Goal: Task Accomplishment & Management: Manage account settings

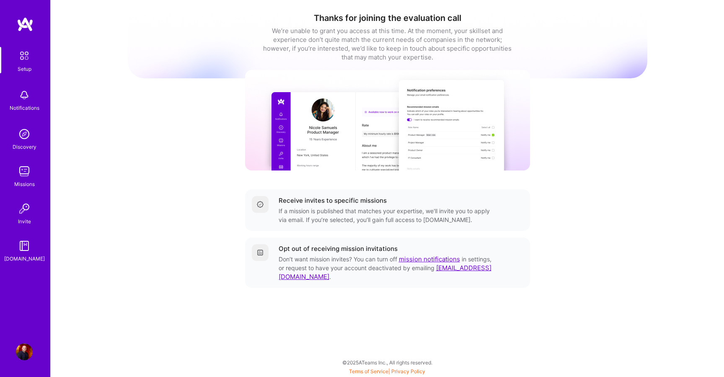
click at [26, 180] on div "Missions" at bounding box center [24, 184] width 21 height 9
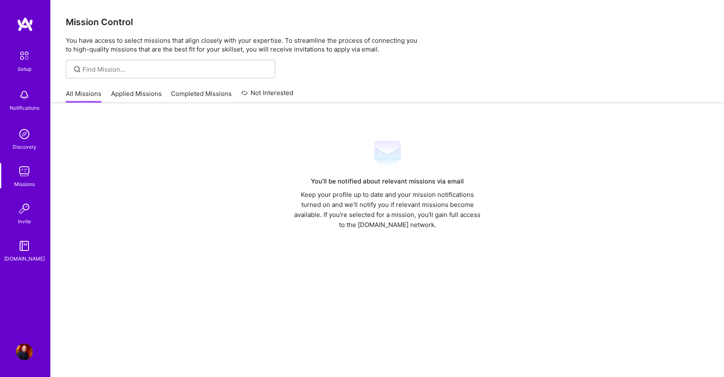
click at [140, 99] on link "Applied Missions" at bounding box center [136, 96] width 51 height 14
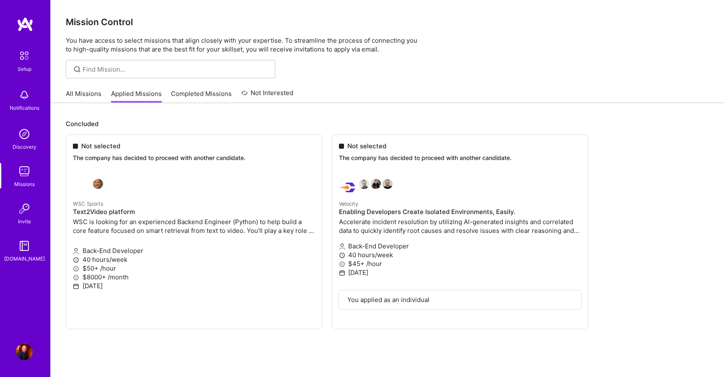
click at [178, 94] on link "Completed Missions" at bounding box center [201, 96] width 61 height 14
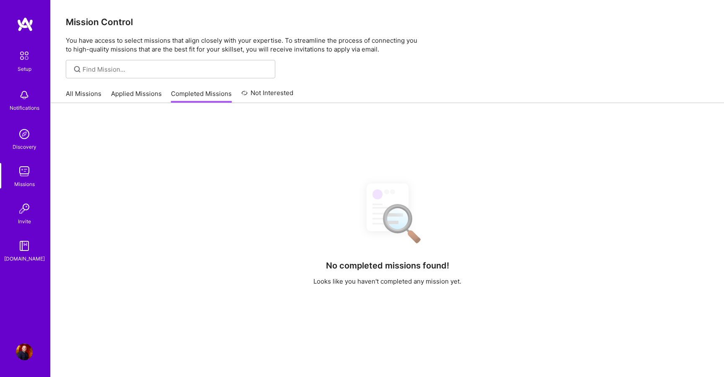
click at [129, 94] on link "Applied Missions" at bounding box center [136, 96] width 51 height 14
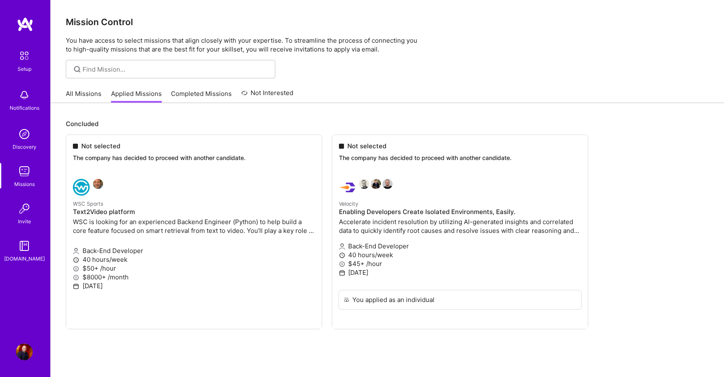
click at [208, 94] on link "Completed Missions" at bounding box center [201, 96] width 61 height 14
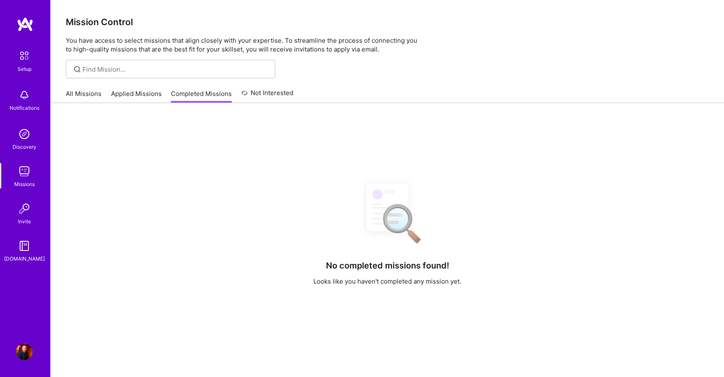
click at [259, 94] on link "Not Interested" at bounding box center [267, 95] width 52 height 15
click at [83, 90] on link "All Missions" at bounding box center [84, 96] width 36 height 14
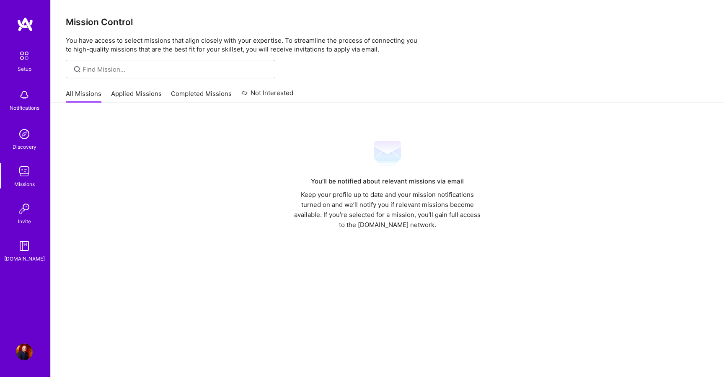
click at [28, 62] on img at bounding box center [25, 56] width 18 height 18
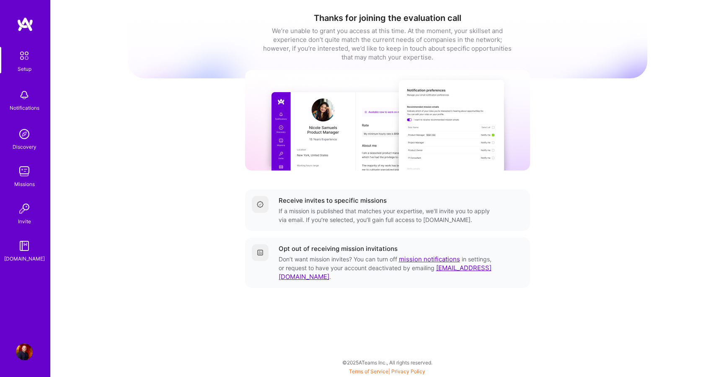
click at [26, 96] on img at bounding box center [24, 95] width 17 height 17
click at [22, 141] on img at bounding box center [24, 134] width 17 height 17
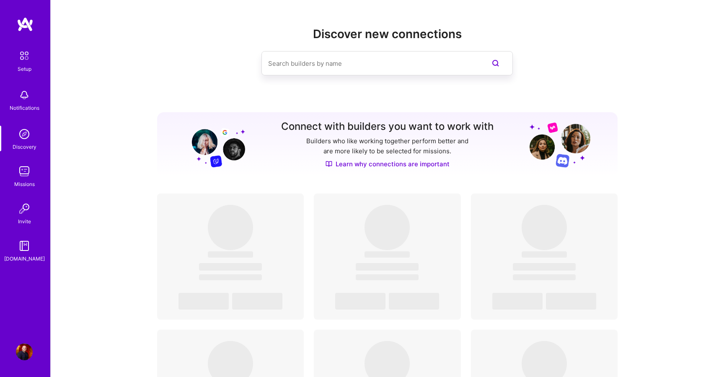
click at [25, 208] on img at bounding box center [24, 208] width 17 height 17
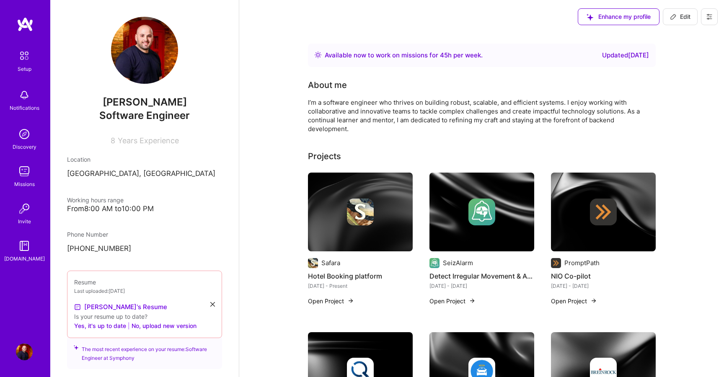
click at [637, 14] on span "Enhance my profile" at bounding box center [619, 17] width 64 height 8
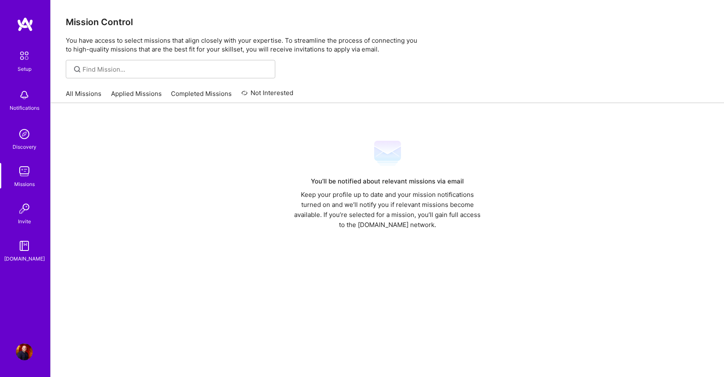
click at [25, 57] on img at bounding box center [25, 56] width 18 height 18
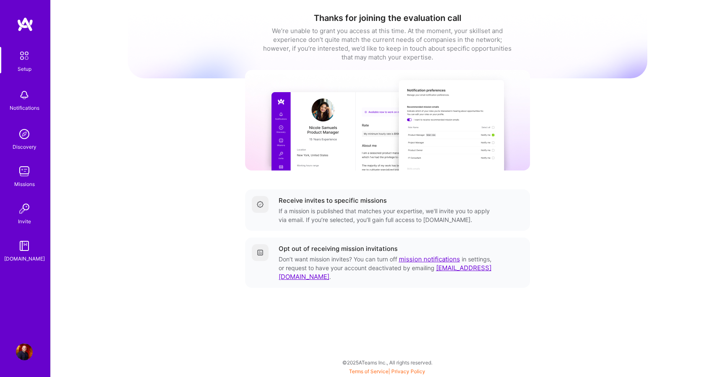
click at [25, 26] on img at bounding box center [25, 24] width 17 height 15
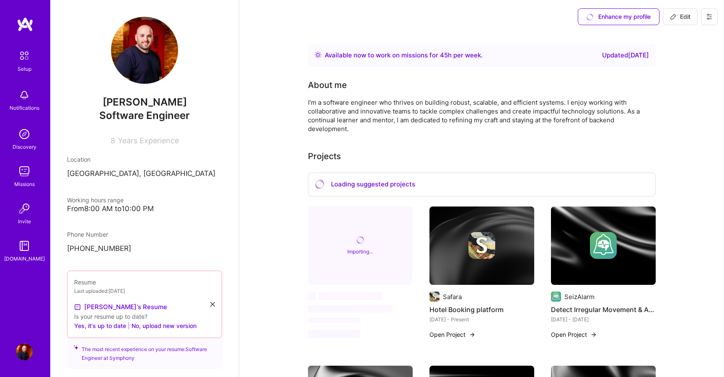
click at [25, 26] on img at bounding box center [25, 24] width 17 height 15
click at [708, 16] on icon at bounding box center [709, 16] width 5 height 1
click at [698, 35] on button "Settings" at bounding box center [686, 35] width 63 height 21
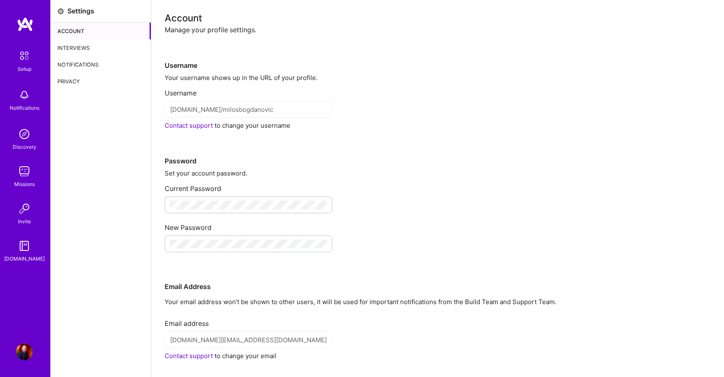
click at [70, 53] on div "Interviews" at bounding box center [101, 47] width 100 height 17
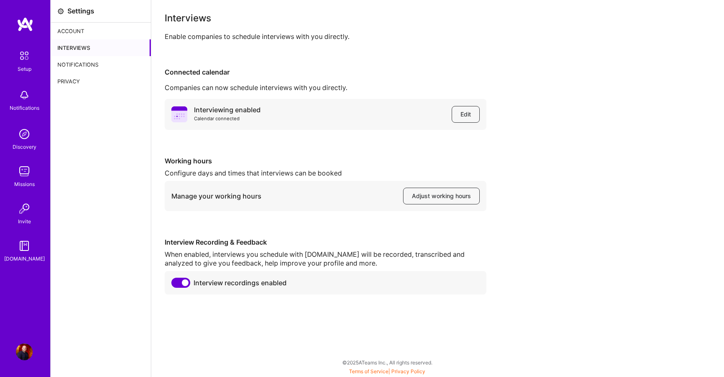
click at [77, 79] on div "Privacy" at bounding box center [101, 81] width 100 height 17
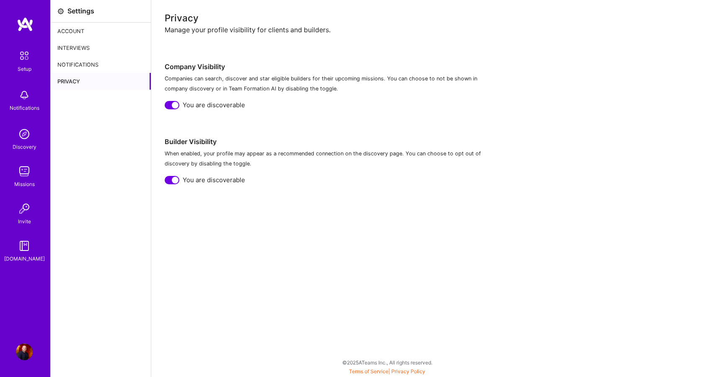
click at [80, 67] on div "Notifications" at bounding box center [101, 64] width 100 height 17
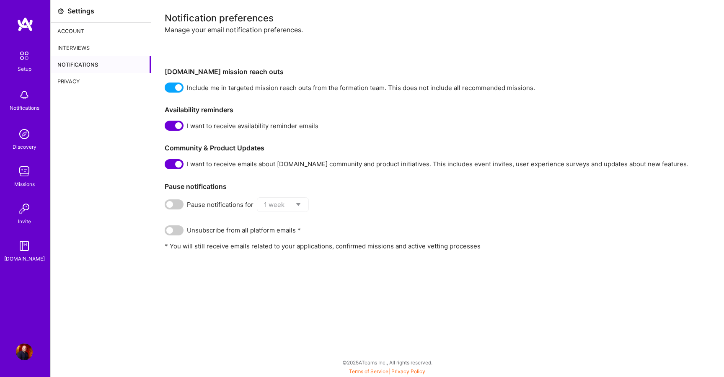
click at [76, 52] on div "Interviews" at bounding box center [101, 47] width 100 height 17
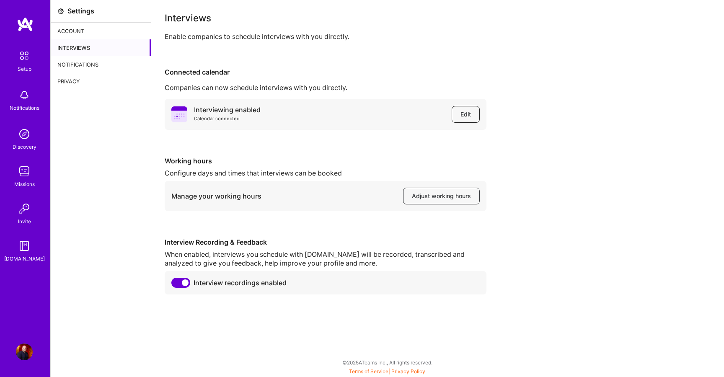
click at [457, 107] on button "Edit" at bounding box center [466, 114] width 28 height 17
click at [95, 31] on div "Account" at bounding box center [101, 31] width 100 height 17
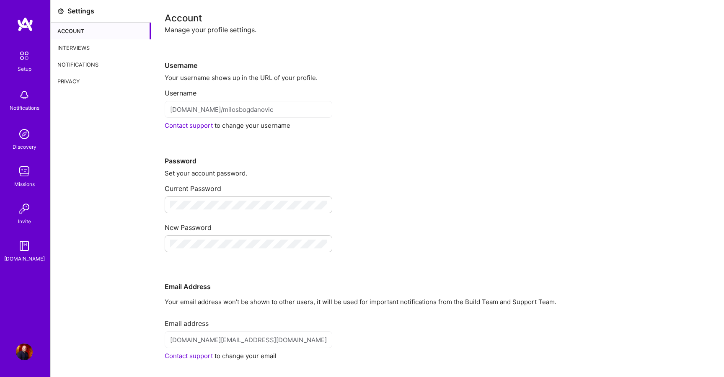
click at [15, 20] on link at bounding box center [25, 24] width 50 height 15
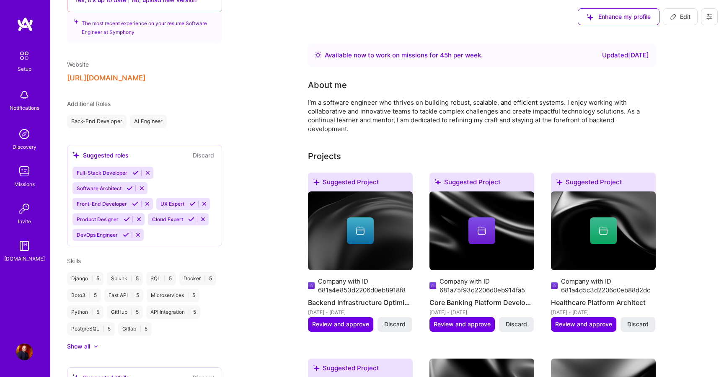
scroll to position [323, 0]
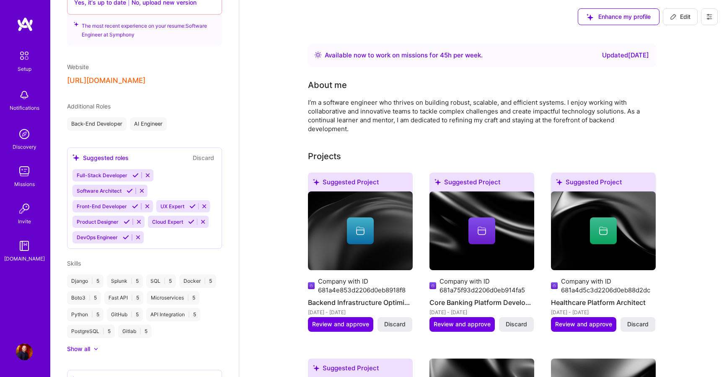
click at [19, 20] on img at bounding box center [25, 24] width 17 height 15
click at [23, 353] on img at bounding box center [24, 352] width 17 height 17
click at [29, 232] on div "Setup Notifications Discovery Missions Invite A.Guide" at bounding box center [25, 155] width 50 height 216
click at [28, 249] on img at bounding box center [24, 246] width 17 height 17
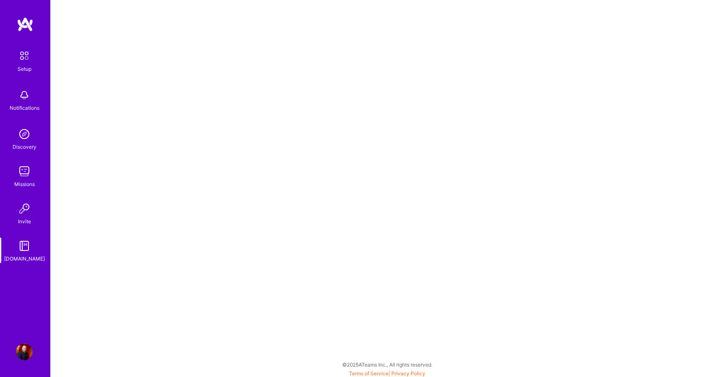
scroll to position [2, 0]
click at [22, 217] on div "Invite" at bounding box center [24, 221] width 13 height 9
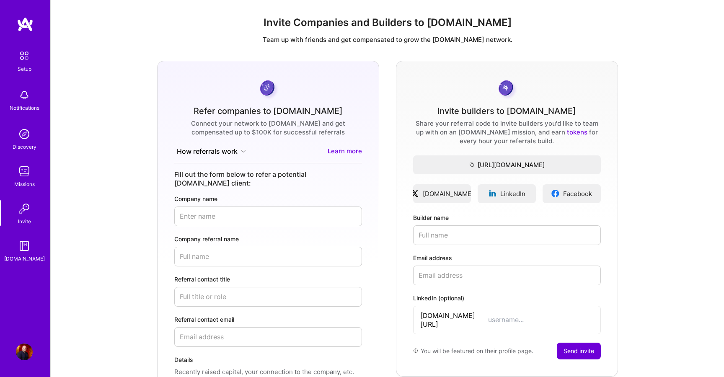
click at [19, 181] on div "Missions" at bounding box center [24, 184] width 21 height 9
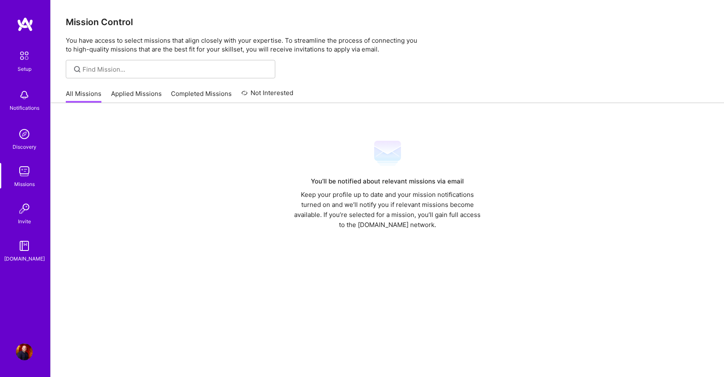
click at [119, 98] on link "Applied Missions" at bounding box center [136, 96] width 51 height 14
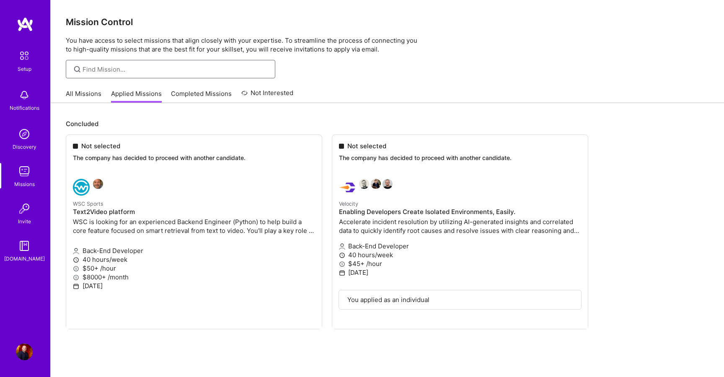
click at [119, 69] on input at bounding box center [176, 69] width 186 height 9
type input "python"
click at [88, 92] on link "All Missions" at bounding box center [84, 96] width 36 height 14
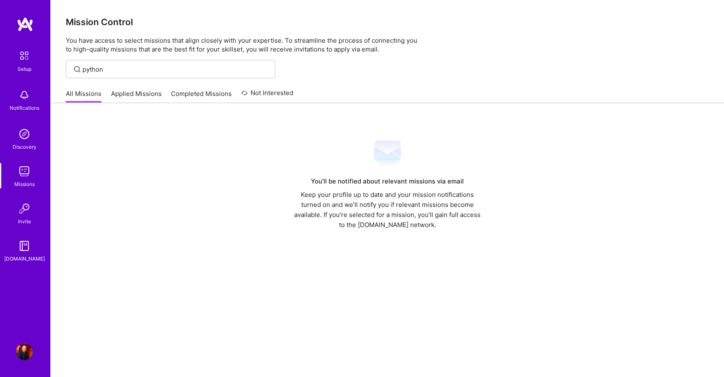
click at [118, 74] on div "python" at bounding box center [170, 69] width 209 height 18
click at [126, 71] on input "python" at bounding box center [176, 69] width 186 height 9
click at [27, 135] on img at bounding box center [24, 134] width 17 height 17
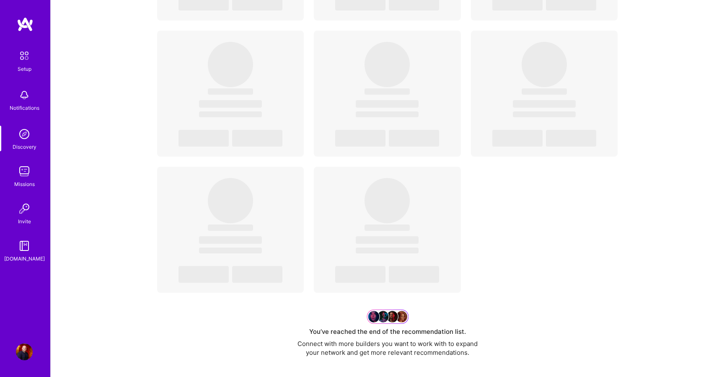
scroll to position [320, 0]
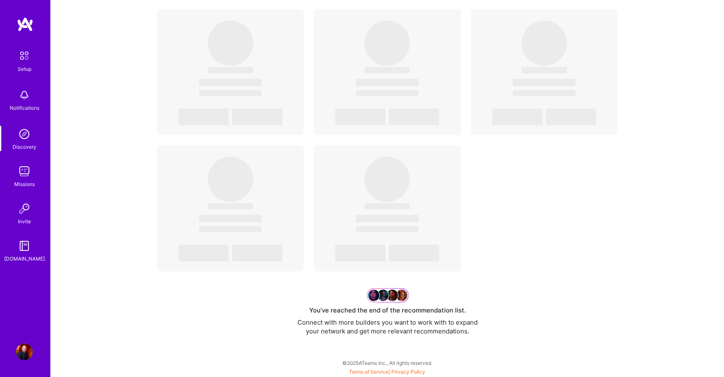
click at [23, 107] on div "Notifications" at bounding box center [25, 107] width 30 height 9
click at [26, 62] on img at bounding box center [25, 56] width 18 height 18
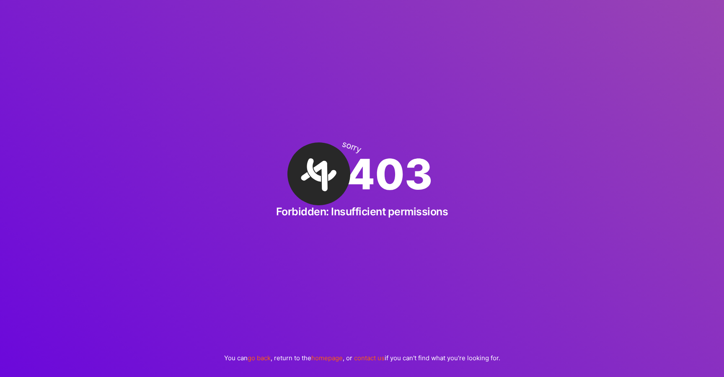
click at [258, 357] on link "go back" at bounding box center [259, 358] width 23 height 8
click at [254, 360] on link "go back" at bounding box center [259, 358] width 23 height 8
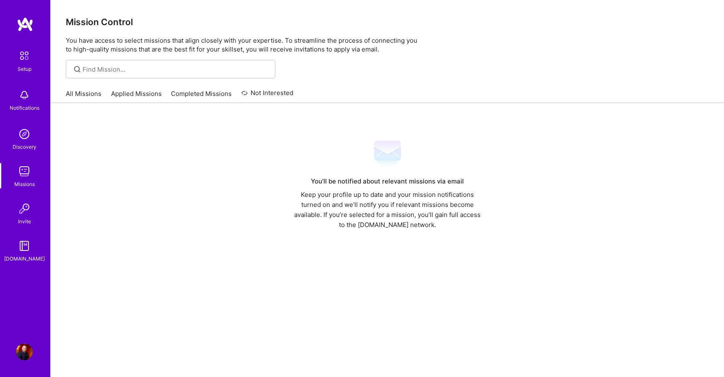
click at [28, 32] on div "Setup Notifications Discovery Missions Invite [DOMAIN_NAME]" at bounding box center [25, 174] width 50 height 315
click at [25, 22] on img at bounding box center [25, 24] width 17 height 15
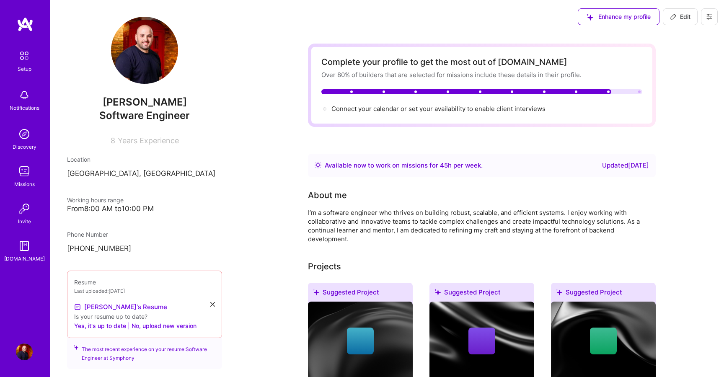
click at [31, 56] on img at bounding box center [25, 56] width 18 height 18
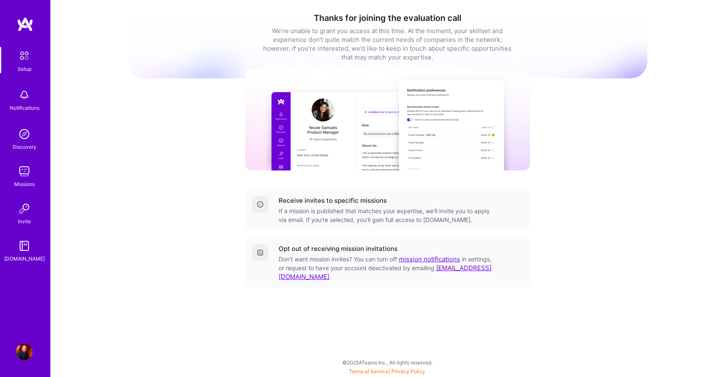
click at [24, 114] on div "Setup Notifications Discovery Missions Invite A.Guide" at bounding box center [25, 155] width 50 height 216
click at [30, 97] on img at bounding box center [24, 95] width 17 height 17
click at [25, 153] on div "Setup Notifications Discovery Missions Invite A.Guide" at bounding box center [25, 155] width 50 height 216
click at [24, 142] on img at bounding box center [24, 134] width 17 height 17
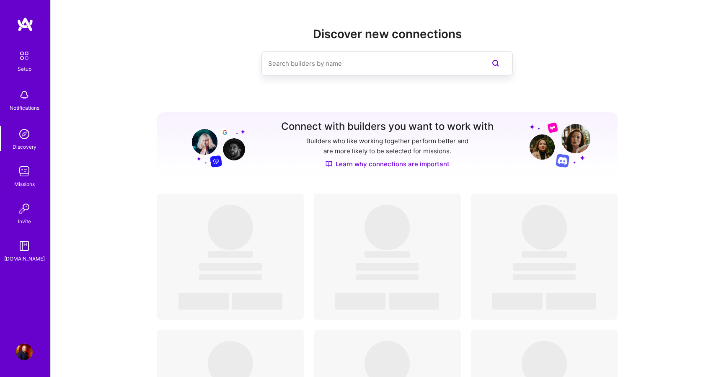
click at [25, 183] on div "Missions" at bounding box center [24, 184] width 21 height 9
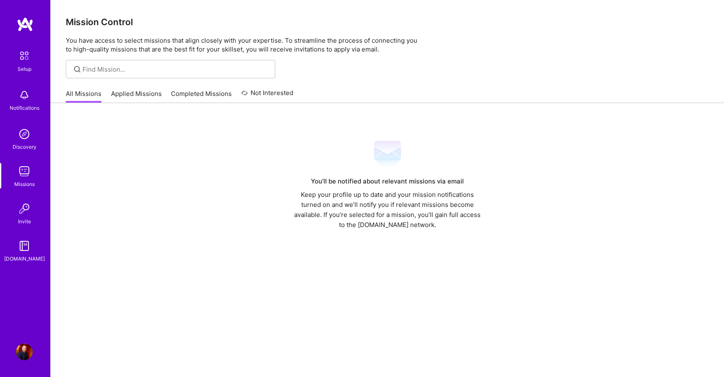
click at [26, 56] on img at bounding box center [25, 56] width 18 height 18
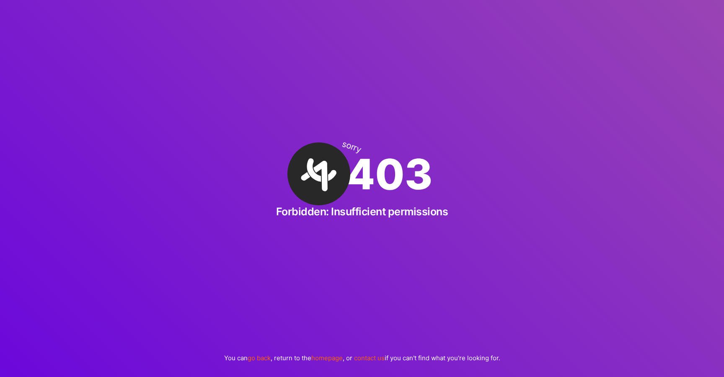
click at [262, 359] on link "go back" at bounding box center [259, 358] width 23 height 8
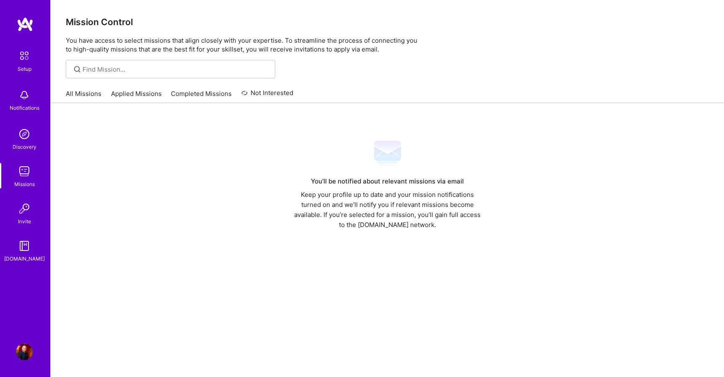
click at [31, 26] on img at bounding box center [25, 24] width 17 height 15
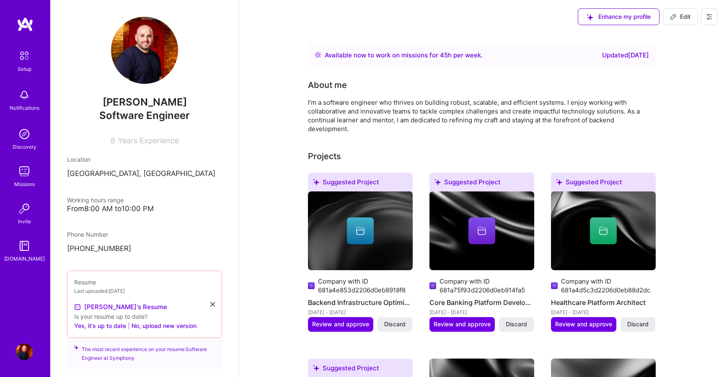
click at [34, 62] on link "Setup" at bounding box center [24, 60] width 52 height 26
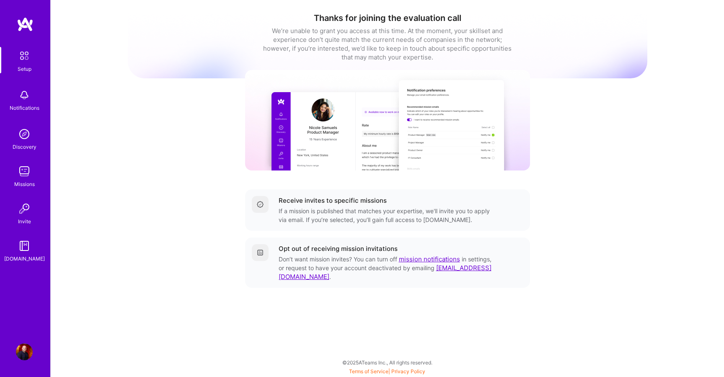
click at [320, 201] on div "Receive invites to specific missions" at bounding box center [333, 200] width 108 height 9
click at [21, 350] on img at bounding box center [24, 352] width 17 height 17
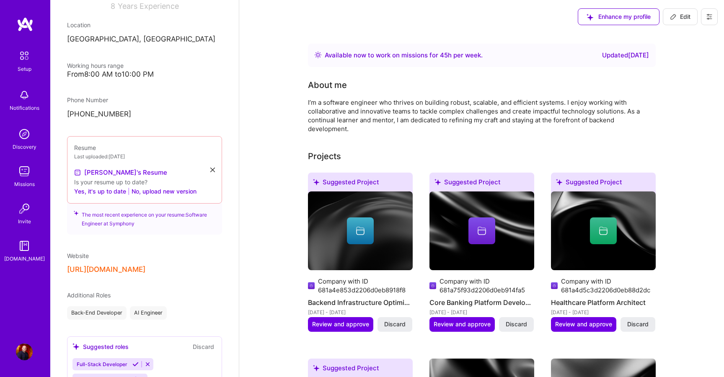
scroll to position [194, 0]
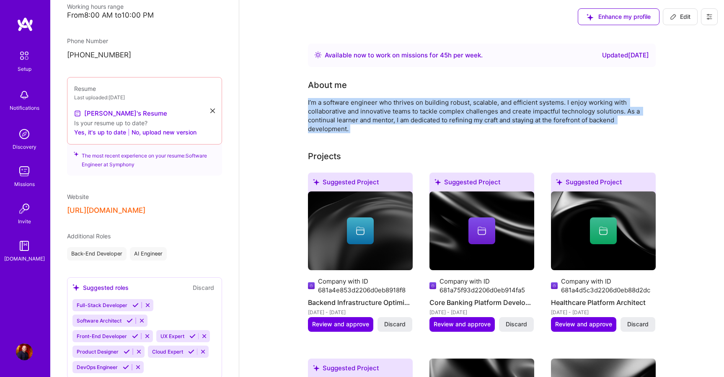
drag, startPoint x: 307, startPoint y: 100, endPoint x: 396, endPoint y: 134, distance: 95.0
copy div "I’m a software engineer who thrives on building robust, scalable, and efficient…"
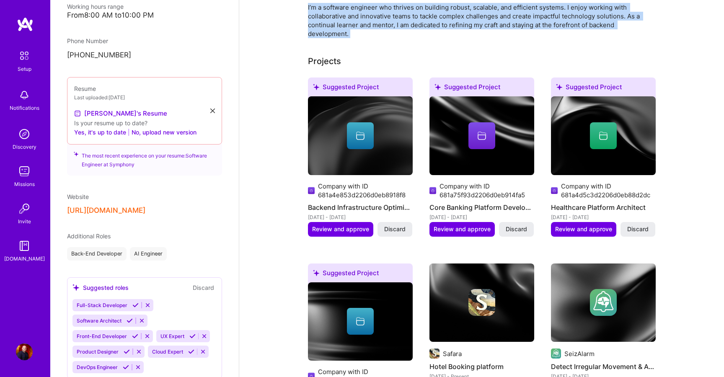
scroll to position [101, 0]
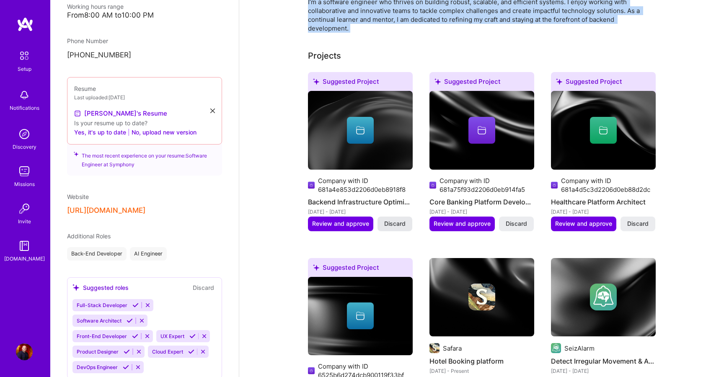
click at [388, 220] on span "Discard" at bounding box center [394, 224] width 21 height 8
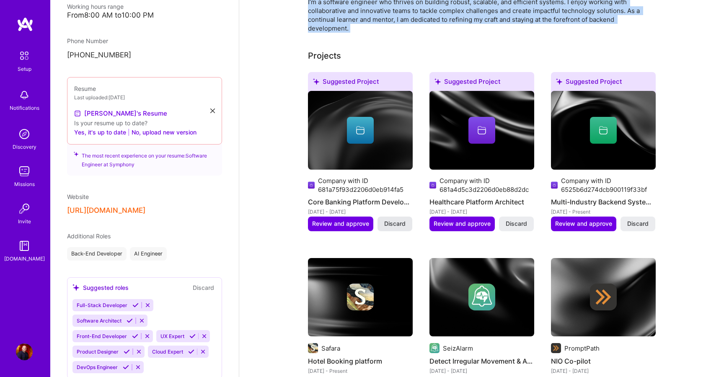
click at [403, 223] on span "Discard" at bounding box center [394, 224] width 21 height 8
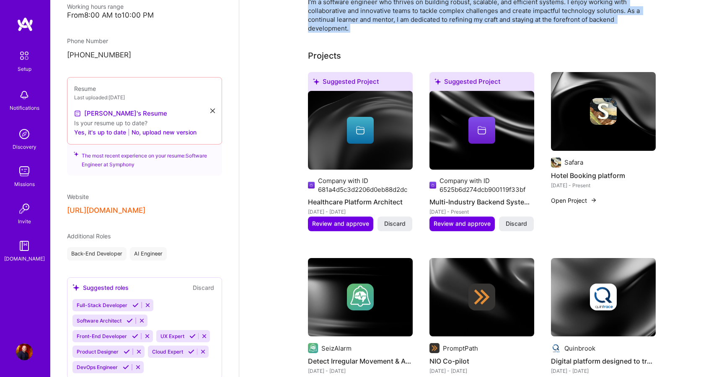
click at [403, 223] on span "Discard" at bounding box center [394, 224] width 21 height 8
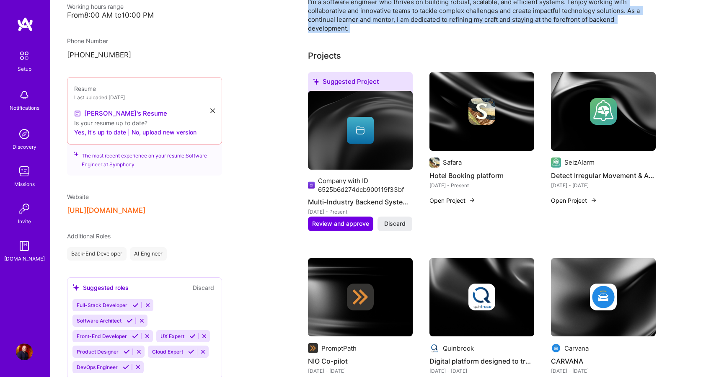
click at [403, 223] on span "Discard" at bounding box center [394, 224] width 21 height 8
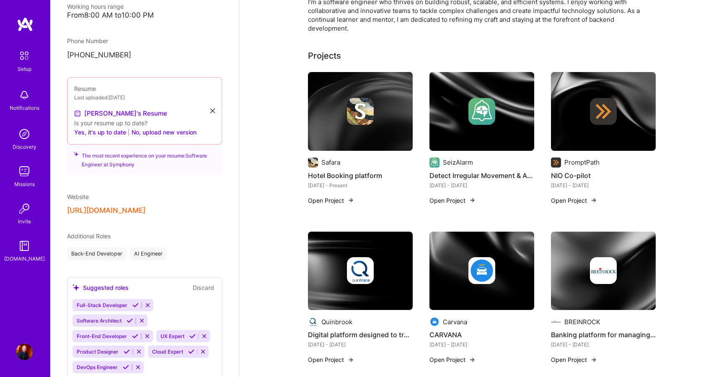
click at [348, 124] on div at bounding box center [360, 111] width 27 height 27
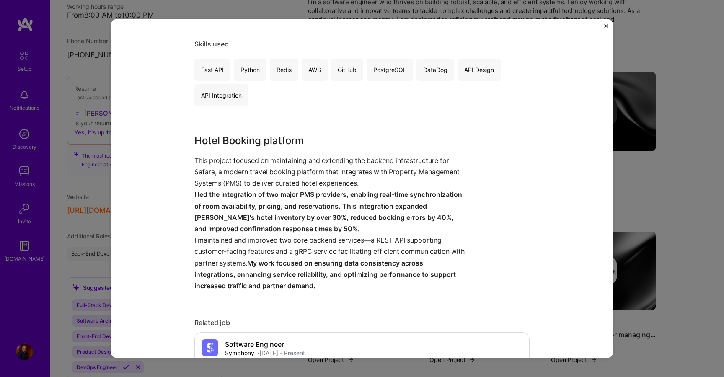
scroll to position [183, 0]
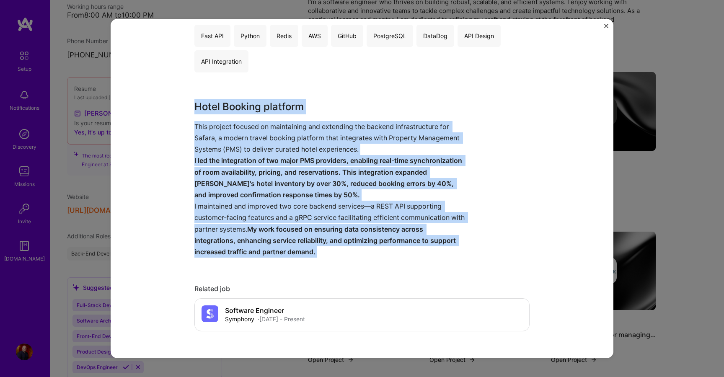
drag, startPoint x: 196, startPoint y: 106, endPoint x: 329, endPoint y: 263, distance: 205.9
click at [329, 263] on div "Hotel Booking platform Safara Travel Project link Role Software Engineer Dec, 2…" at bounding box center [361, 354] width 335 height 1004
copy div "Hotel Booking platform This project focused on maintaining and extending the ba…"
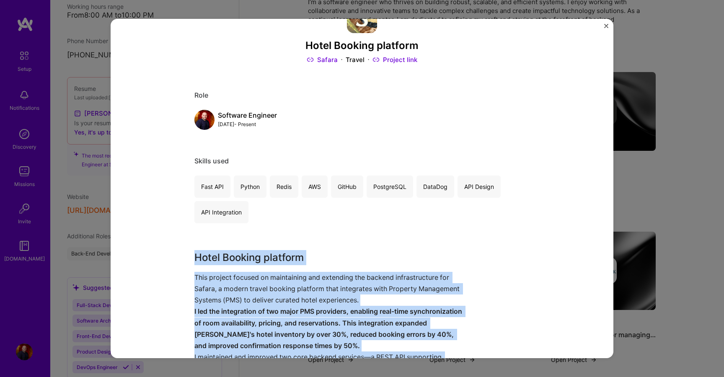
scroll to position [23, 0]
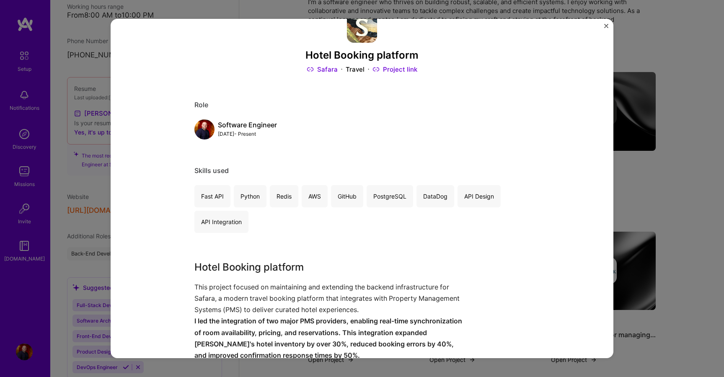
click at [678, 193] on div "Hotel Booking platform Safara Travel Project link Role Software Engineer Dec, 2…" at bounding box center [362, 188] width 724 height 377
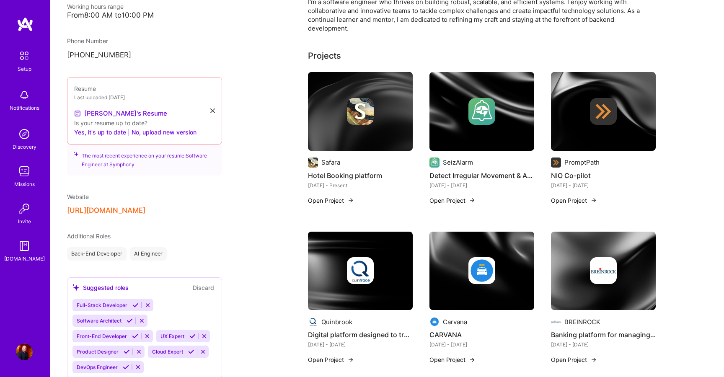
click at [358, 142] on img at bounding box center [360, 111] width 105 height 79
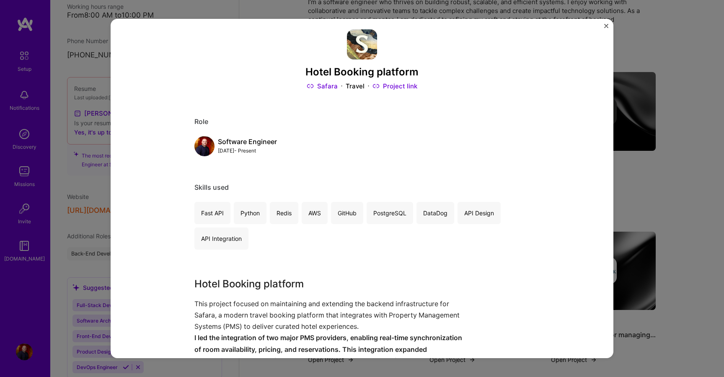
scroll to position [7, 0]
click at [607, 24] on img "Close" at bounding box center [606, 26] width 4 height 4
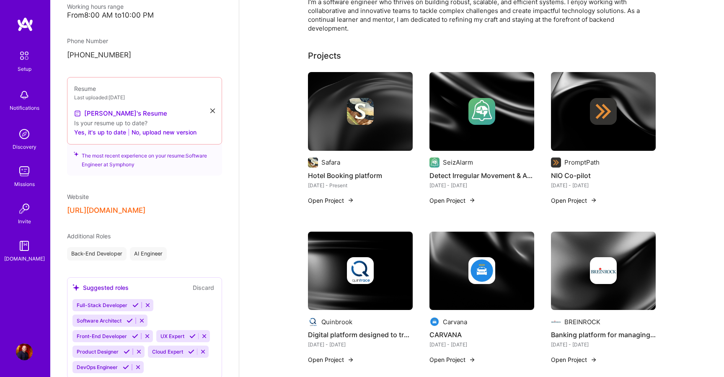
click at [479, 145] on img at bounding box center [481, 111] width 105 height 79
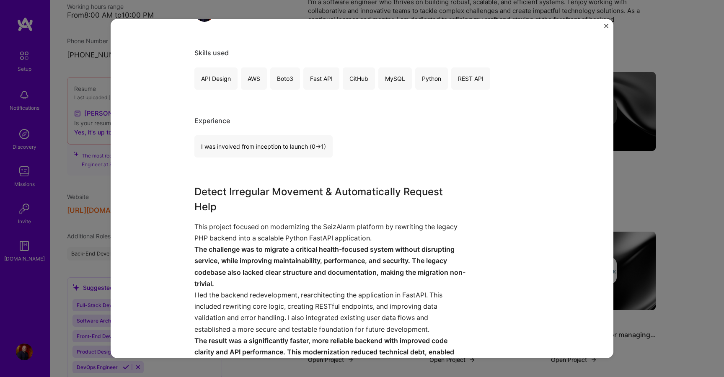
scroll to position [185, 0]
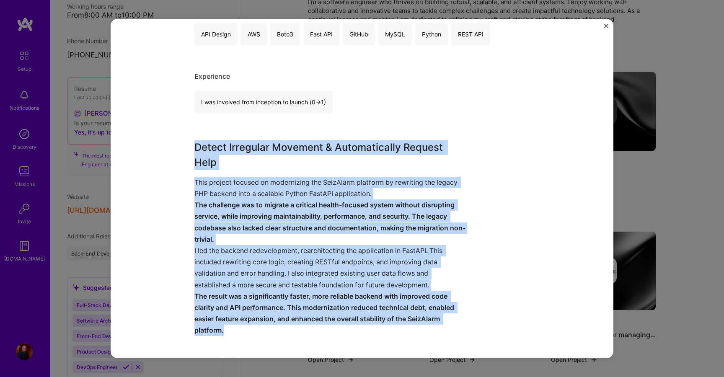
drag, startPoint x: 196, startPoint y: 147, endPoint x: 267, endPoint y: 340, distance: 205.2
click at [267, 340] on div "Detect Irregular Movement & Automatically Request Help SeizAlarm Healthcare Pro…" at bounding box center [361, 355] width 335 height 1011
copy div "Detect Irregular Movement & Automatically Request Help This project focused on …"
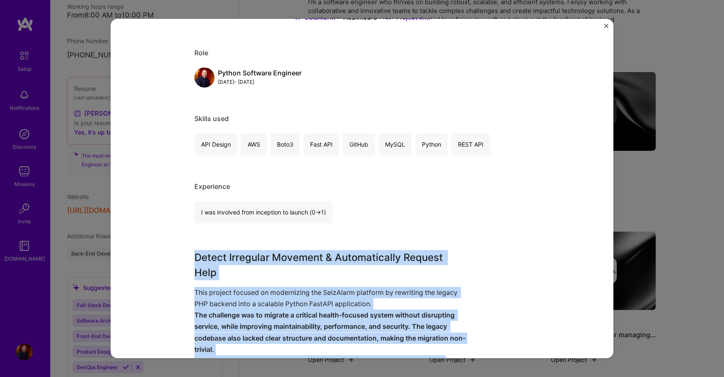
scroll to position [0, 0]
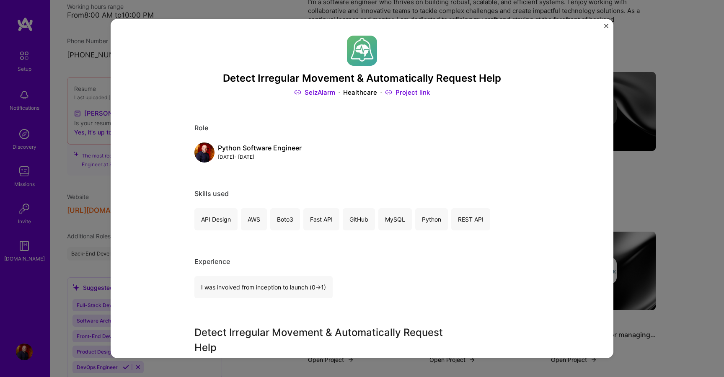
click at [334, 258] on div "Experience" at bounding box center [361, 261] width 335 height 9
click at [604, 19] on div "Detect Irregular Movement & Automatically Request Help SeizAlarm Healthcare Pro…" at bounding box center [362, 188] width 503 height 339
click at [604, 30] on button "Close" at bounding box center [606, 28] width 4 height 9
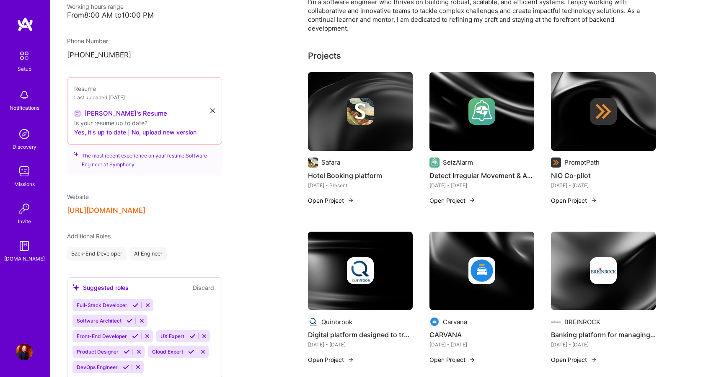
click at [614, 140] on img at bounding box center [603, 111] width 105 height 79
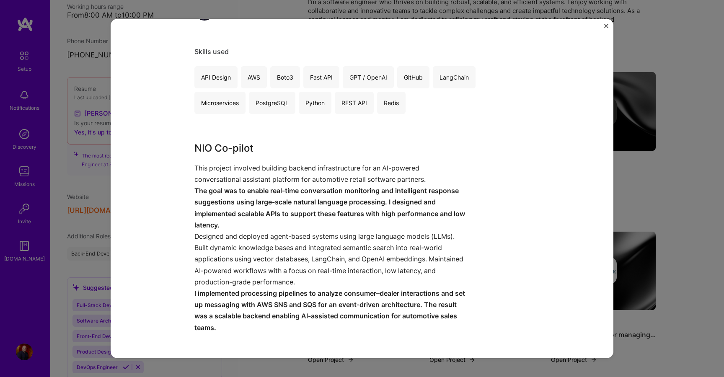
scroll to position [252, 0]
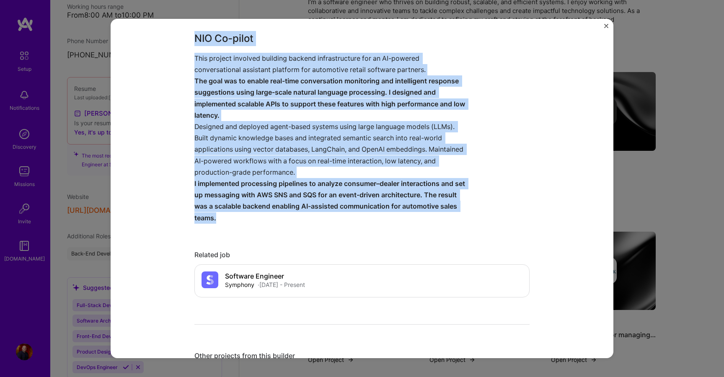
drag, startPoint x: 194, startPoint y: 36, endPoint x: 263, endPoint y: 215, distance: 191.5
click at [263, 215] on div "NIO Co-pilot PromptPath Automotive Role Software Engineer Jul, 2023 - Apr, 2024…" at bounding box center [362, 188] width 503 height 339
copy div "NIO Co-pilot This project involved building backend infrastructure for an AI-po…"
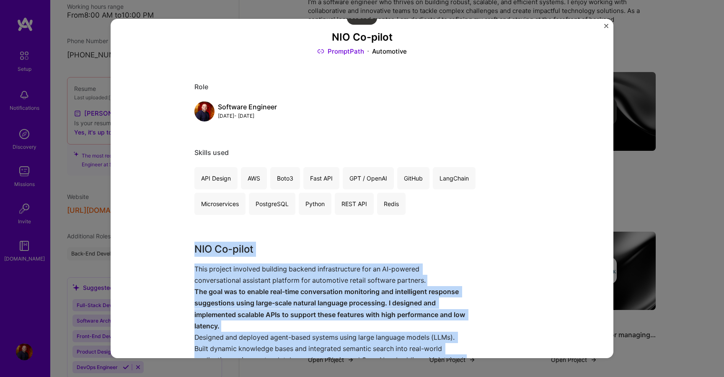
scroll to position [0, 0]
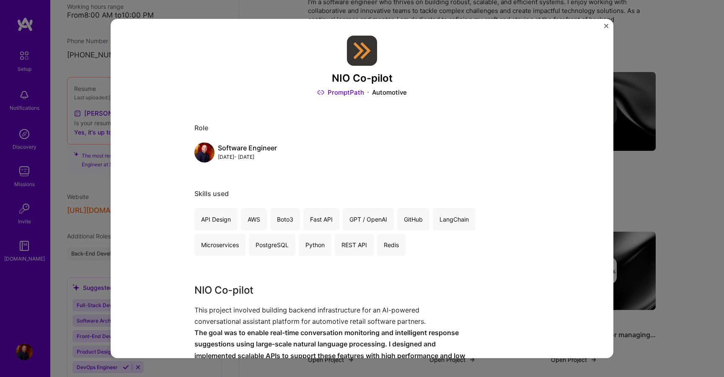
click at [687, 220] on div "NIO Co-pilot PromptPath Automotive Role Software Engineer Jul, 2023 - Apr, 2024…" at bounding box center [362, 188] width 724 height 377
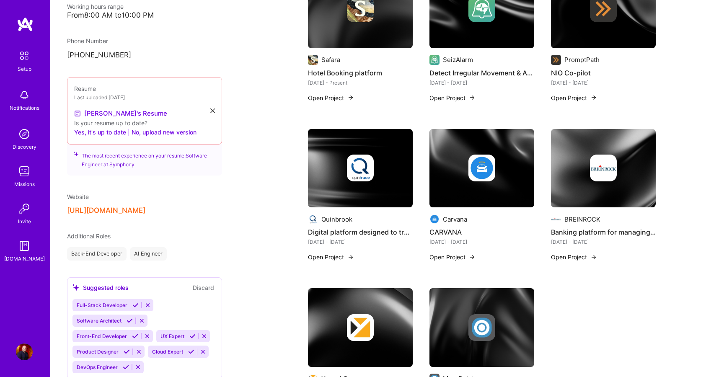
scroll to position [257, 0]
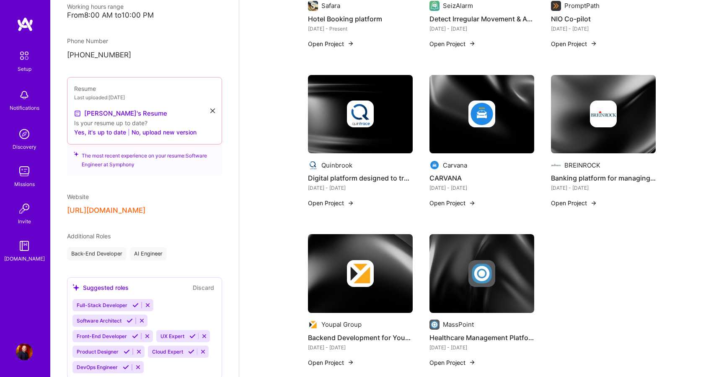
click at [377, 121] on div at bounding box center [360, 114] width 105 height 27
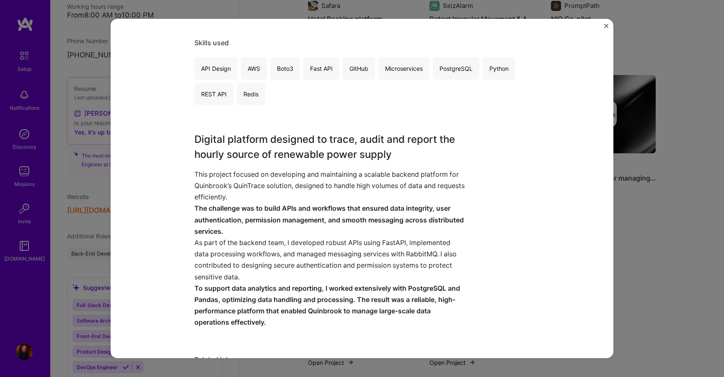
scroll to position [177, 0]
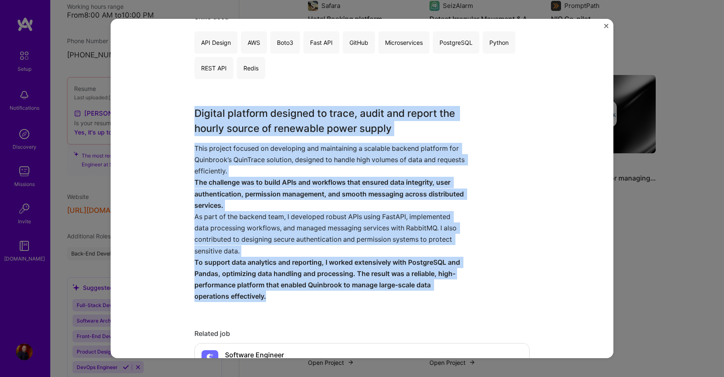
drag, startPoint x: 195, startPoint y: 114, endPoint x: 324, endPoint y: 294, distance: 221.0
click at [324, 294] on div "Digital platform designed to trace, audit and report the hourly source of renew…" at bounding box center [330, 204] width 272 height 196
copy div "Digital platform designed to trace, audit and report the hourly source of renew…"
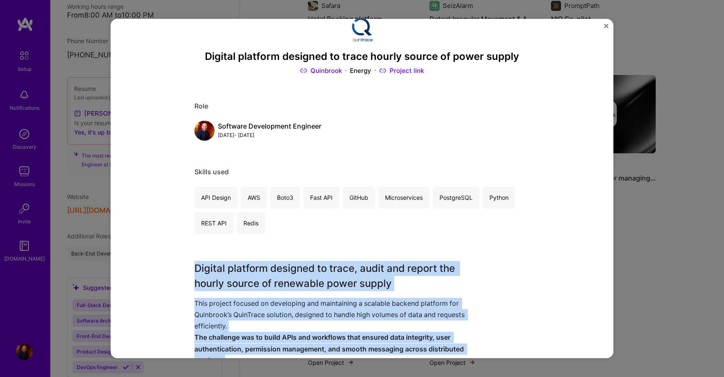
scroll to position [0, 0]
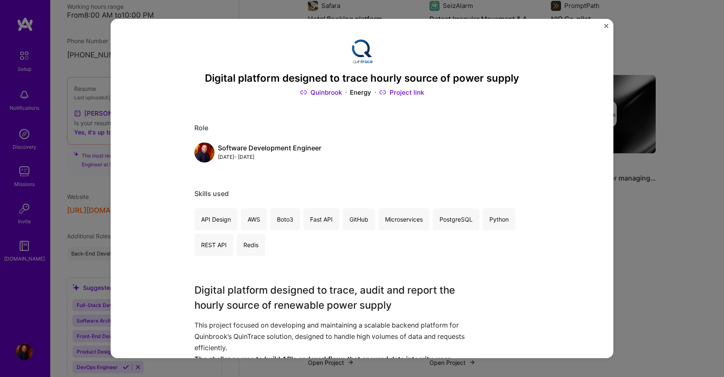
click at [652, 242] on div "Digital platform designed to trace hourly source of power supply Quinbrook Ener…" at bounding box center [362, 188] width 724 height 377
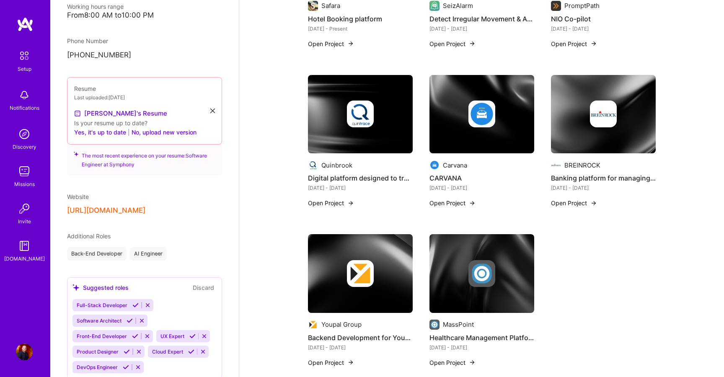
click at [503, 132] on img at bounding box center [481, 114] width 105 height 79
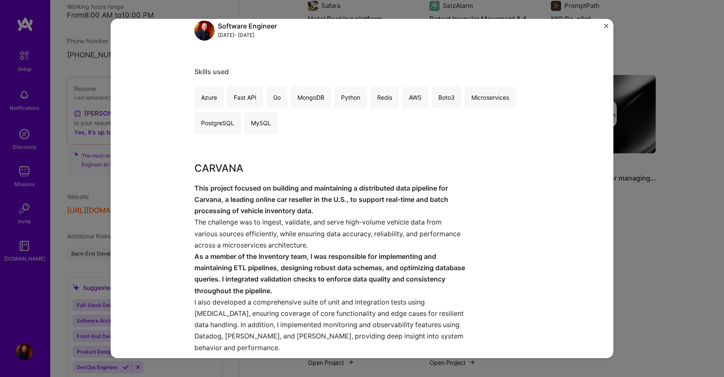
scroll to position [144, 0]
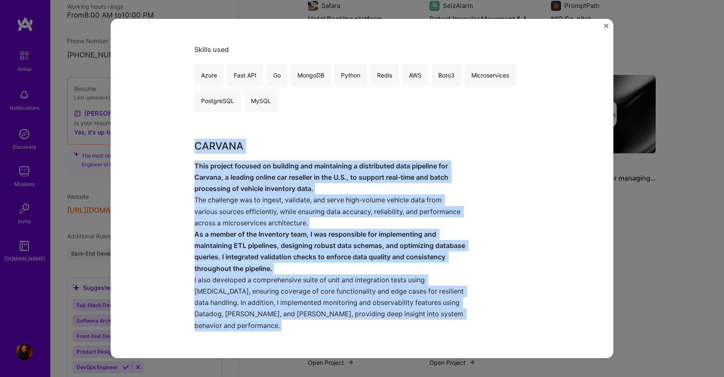
drag, startPoint x: 195, startPoint y: 146, endPoint x: 482, endPoint y: 326, distance: 338.2
click at [482, 326] on div "CARVANA Carvana Automotive Role Software Engineer Mar, 2022 - Jul, 2023 Skills …" at bounding box center [362, 188] width 503 height 339
copy div "CARVANA This project focused on building and maintaining a distributed data pip…"
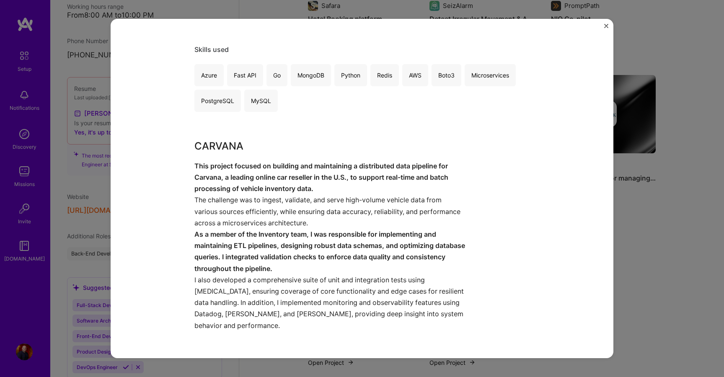
click at [661, 190] on div "CARVANA Carvana Automotive Role Software Engineer Mar, 2022 - Jul, 2023 Skills …" at bounding box center [362, 188] width 724 height 377
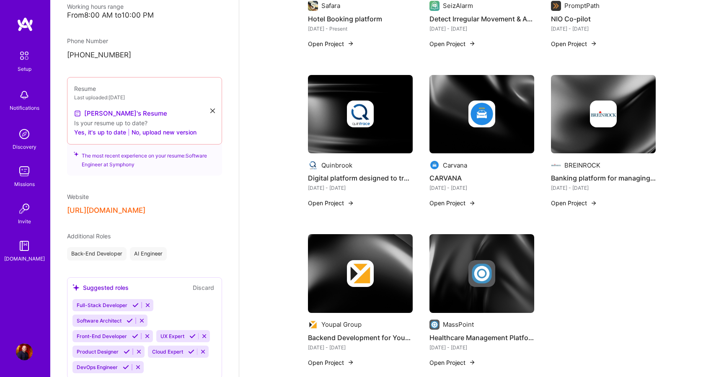
click at [616, 138] on img at bounding box center [603, 114] width 105 height 79
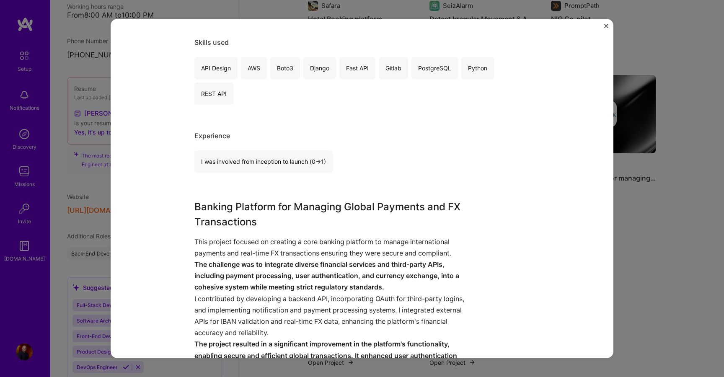
scroll to position [228, 0]
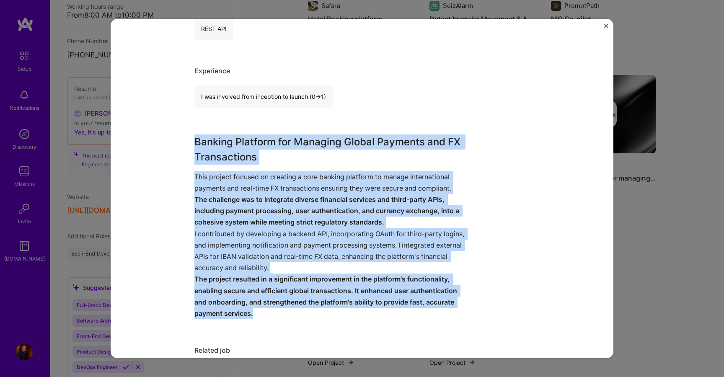
drag, startPoint x: 197, startPoint y: 132, endPoint x: 304, endPoint y: 297, distance: 197.0
click at [304, 297] on div "Banking Platform for Managing Global Payments and FX Transactions This project …" at bounding box center [330, 226] width 272 height 185
copy div "Banking Platform for Managing Global Payments and FX Transactions This project …"
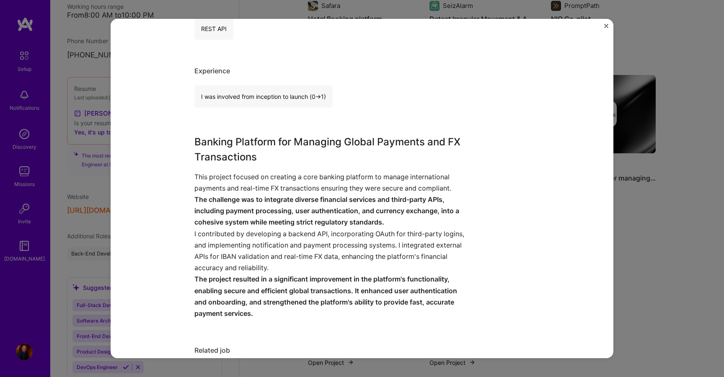
click at [92, 233] on div "Banking platform for managing global payments and FX transactions BREINROCK Fin…" at bounding box center [362, 188] width 724 height 377
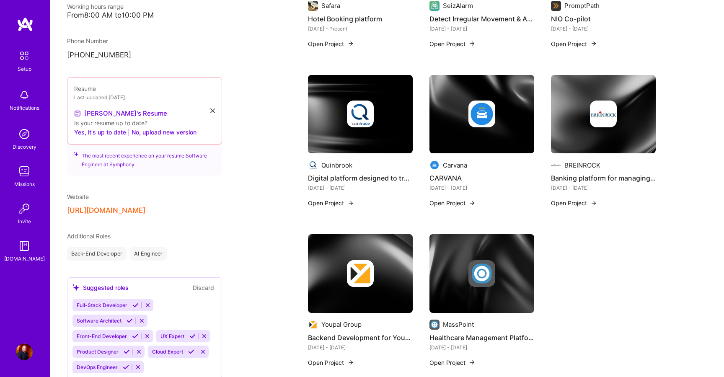
scroll to position [305, 0]
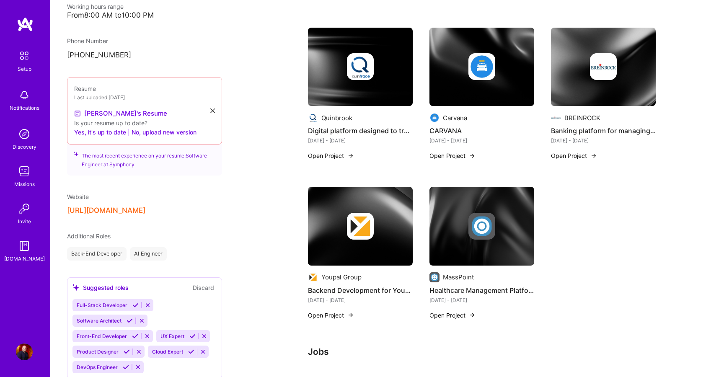
click at [355, 269] on div "Youpal Group Backend Development for YouGig Platform Sept 2019 - Feb 2021 Open …" at bounding box center [360, 246] width 105 height 118
click at [357, 261] on img at bounding box center [360, 226] width 105 height 79
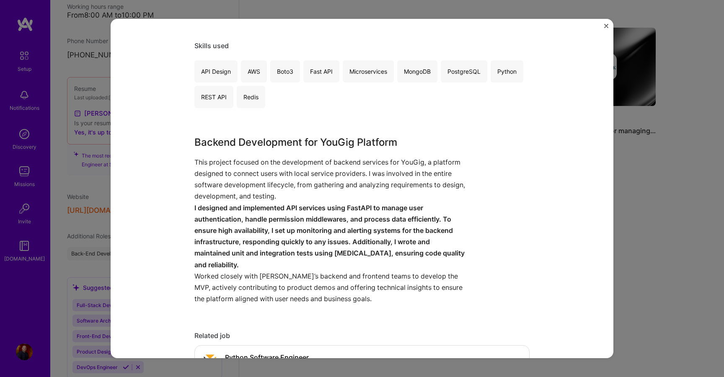
scroll to position [217, 0]
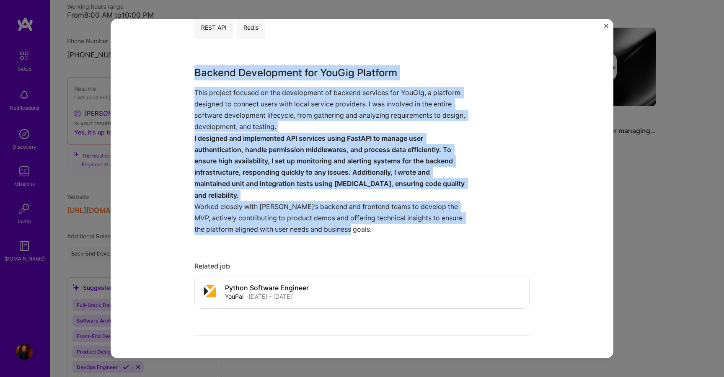
drag, startPoint x: 195, startPoint y: 72, endPoint x: 453, endPoint y: 235, distance: 305.2
click at [454, 235] on div "Backend Development for YouGig Platform This project focused on the development…" at bounding box center [330, 150] width 272 height 170
copy div "Backend Development for YouGig Platform This project focused on the development…"
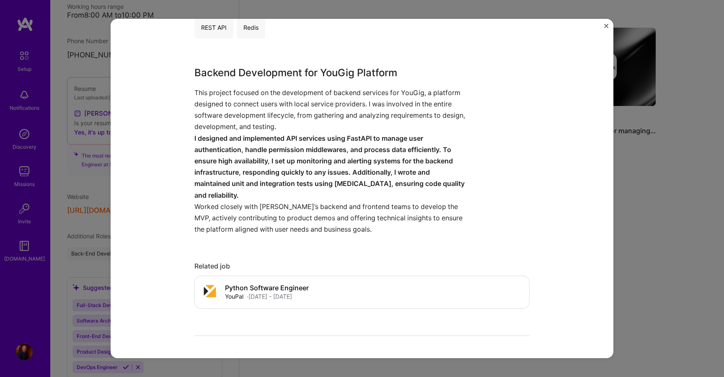
click at [80, 268] on div "Backend Development for YouGig Platform Youpal Group Enterprise Software Projec…" at bounding box center [362, 188] width 724 height 377
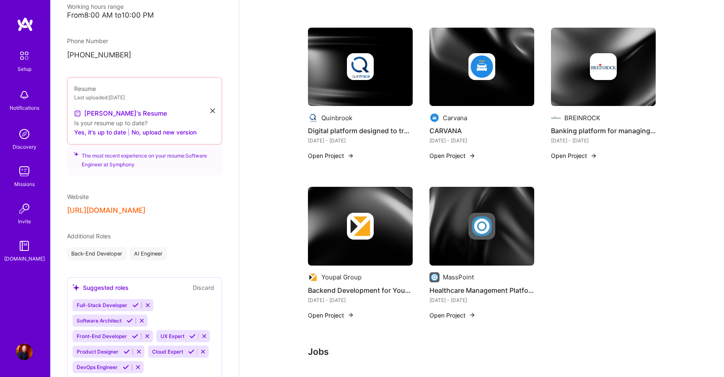
click at [442, 243] on img at bounding box center [481, 226] width 105 height 79
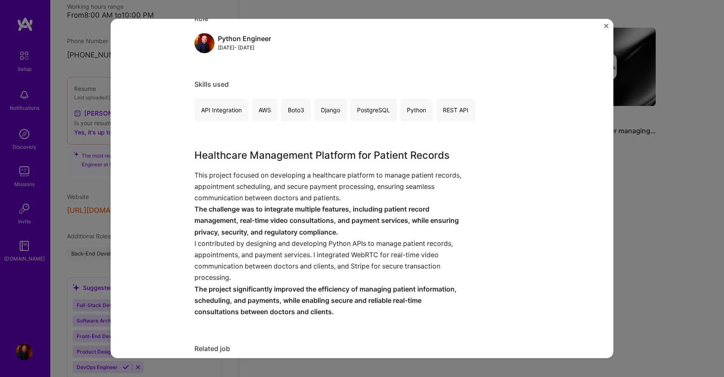
scroll to position [173, 0]
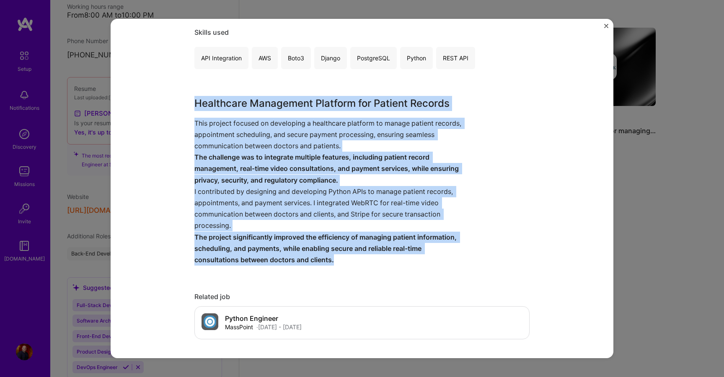
drag, startPoint x: 194, startPoint y: 103, endPoint x: 404, endPoint y: 258, distance: 260.6
click at [404, 258] on div "Healthcare Management Platform for Patient Records This project focused on deve…" at bounding box center [330, 181] width 272 height 170
copy div "Healthcare Management Platform for Patient Records This project focused on deve…"
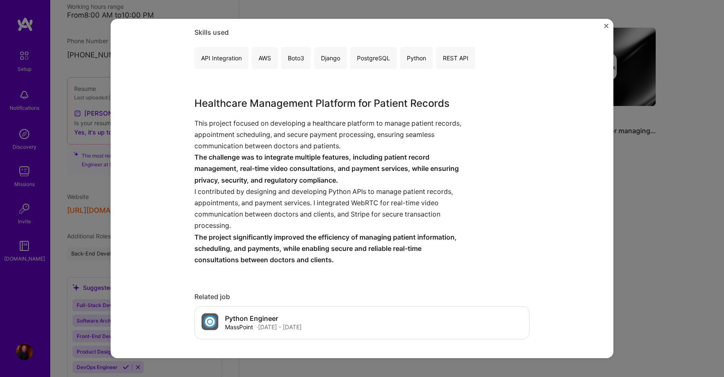
click at [104, 172] on div "Healthcare Management Platform for Patient Records and Real-Time Communication …" at bounding box center [362, 188] width 724 height 377
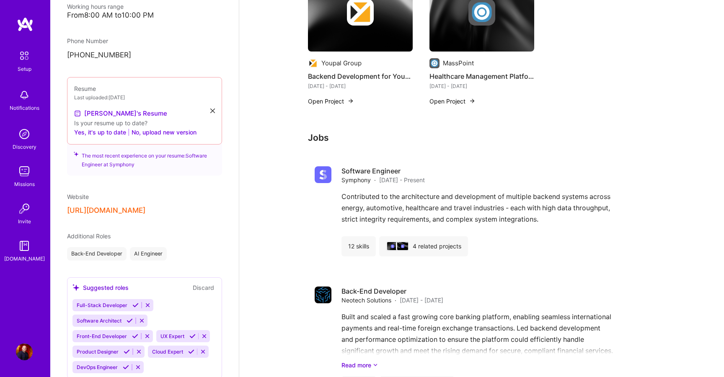
scroll to position [545, 0]
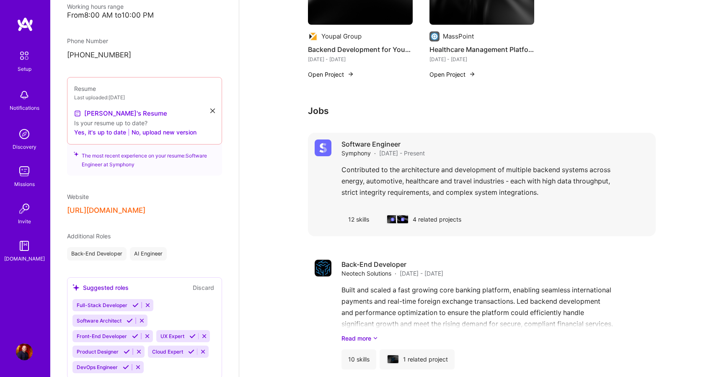
click at [427, 201] on div "Contributed to the architecture and development of multiple backend systems acr…" at bounding box center [494, 183] width 307 height 39
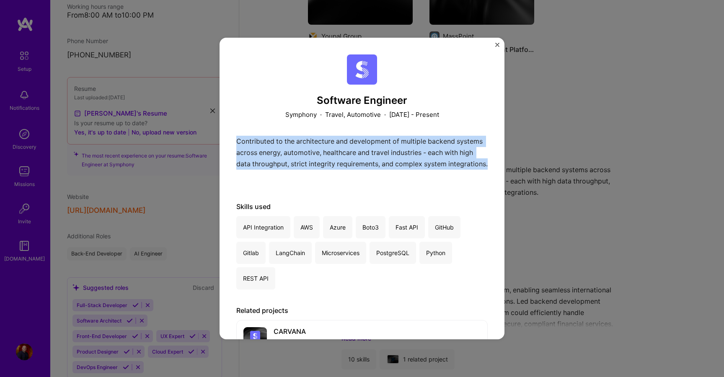
drag, startPoint x: 236, startPoint y: 140, endPoint x: 337, endPoint y: 192, distance: 113.5
click at [337, 192] on div "Software Engineer Symphony · Travel, Automotive · March 2022 - Present Contribu…" at bounding box center [361, 271] width 251 height 434
copy p "Contributed to the architecture and development of multiple backend systems acr…"
click at [366, 189] on div "Software Engineer Symphony · Travel, Automotive · March 2022 - Present Contribu…" at bounding box center [361, 271] width 251 height 434
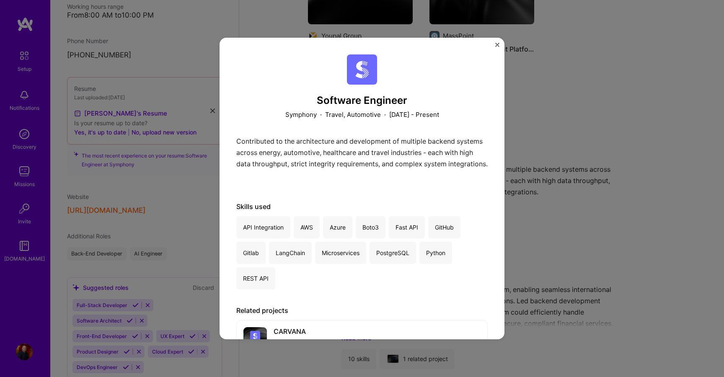
scroll to position [546, 0]
click at [561, 207] on div "Software Engineer Symphony · Travel, Automotive · March 2022 - Present Contribu…" at bounding box center [362, 188] width 724 height 377
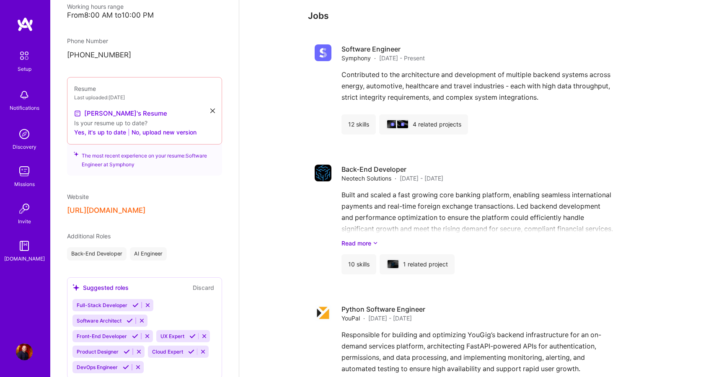
scroll to position [646, 0]
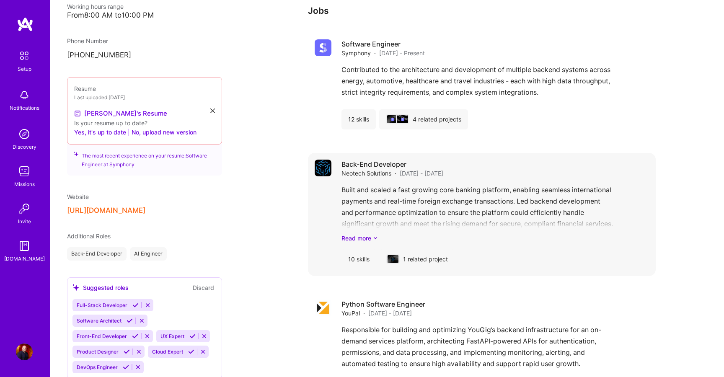
click at [515, 192] on div "Built and scaled a fast growing core banking platform, enabling seamless intern…" at bounding box center [494, 213] width 307 height 58
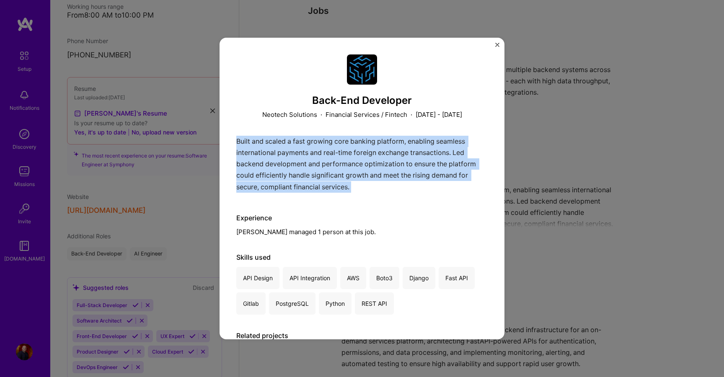
drag, startPoint x: 241, startPoint y: 144, endPoint x: 348, endPoint y: 209, distance: 125.8
click at [348, 209] on div "Back-End Developer Neotech Solutions · Financial Services / Fintech · February …" at bounding box center [361, 223] width 251 height 339
drag, startPoint x: 242, startPoint y: 114, endPoint x: 359, endPoint y: 189, distance: 139.7
click at [359, 189] on div "Back-End Developer Neotech Solutions · Financial Services / Fintech · February …" at bounding box center [361, 223] width 251 height 339
click at [359, 189] on div "Built and scaled a fast growing core banking platform, enabling seamless intern…" at bounding box center [361, 166] width 251 height 61
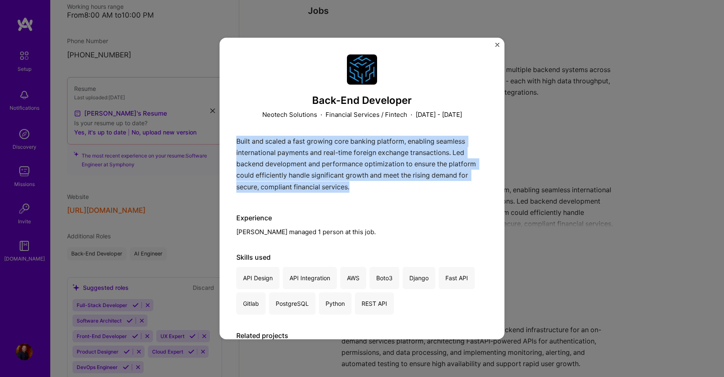
drag, startPoint x: 361, startPoint y: 189, endPoint x: 237, endPoint y: 141, distance: 133.2
click at [237, 141] on div "Built and scaled a fast growing core banking platform, enabling seamless intern…" at bounding box center [361, 166] width 251 height 61
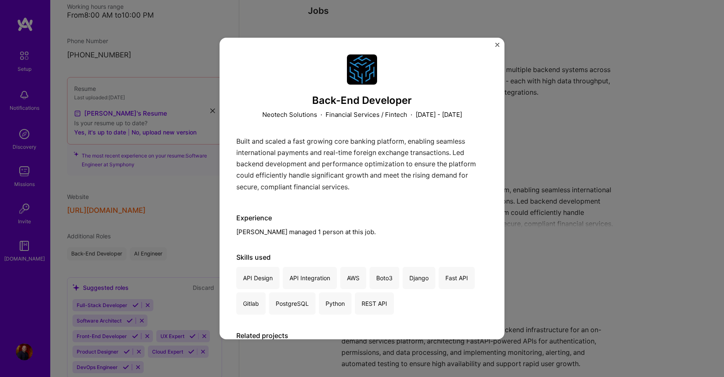
click at [402, 212] on div "Back-End Developer Neotech Solutions · Financial Services / Fintech · February …" at bounding box center [361, 223] width 251 height 339
click at [568, 266] on div "Back-End Developer Neotech Solutions · Financial Services / Fintech · February …" at bounding box center [362, 188] width 724 height 377
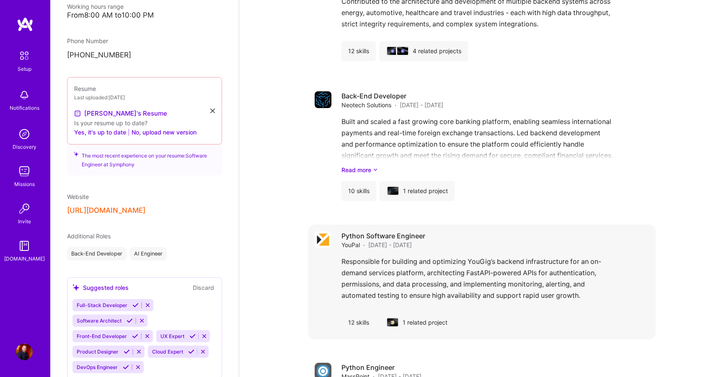
scroll to position [751, 0]
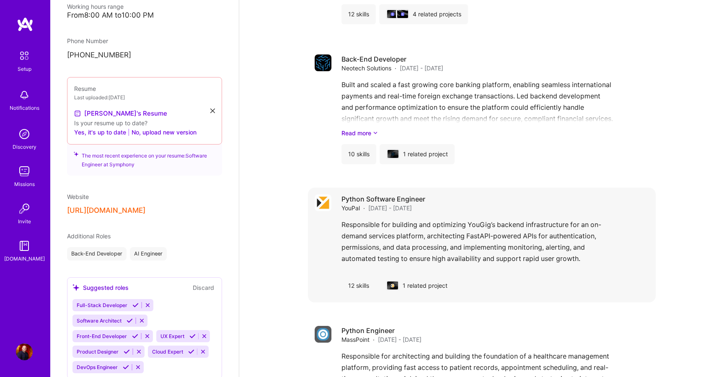
click at [490, 196] on div "Python Software Engineer YouPal · Sept 2019 - Feb 2021" at bounding box center [494, 203] width 307 height 18
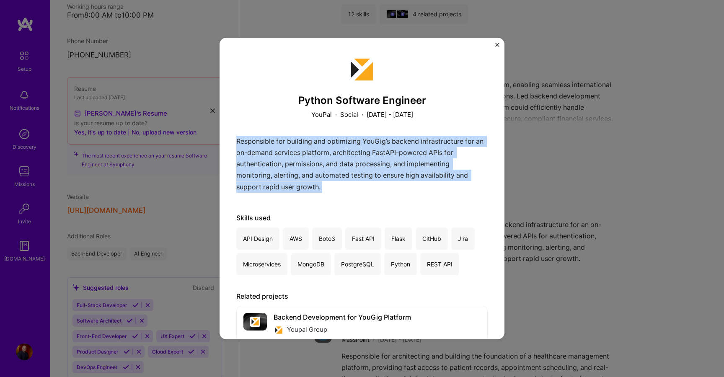
drag, startPoint x: 235, startPoint y: 139, endPoint x: 367, endPoint y: 209, distance: 149.7
click at [367, 209] on div "Python Software Engineer YouPal · Social · September 2019 - February 2021 Respo…" at bounding box center [362, 189] width 285 height 302
click at [361, 188] on div "Responsible for building and optimizing YouGig’s backend infrastructure for an …" at bounding box center [361, 166] width 251 height 61
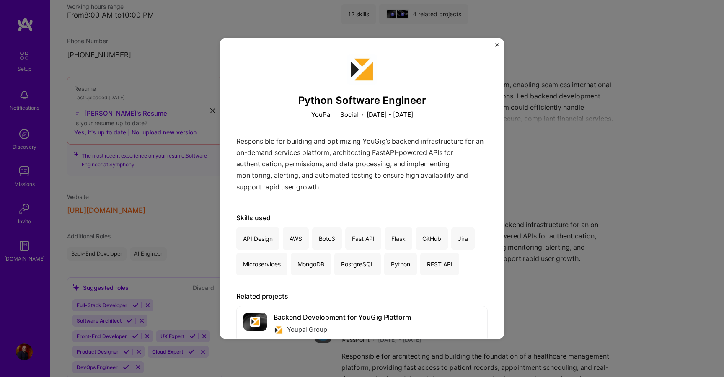
click at [543, 292] on div "Python Software Engineer YouPal · Social · September 2019 - February 2021 Respo…" at bounding box center [362, 188] width 724 height 377
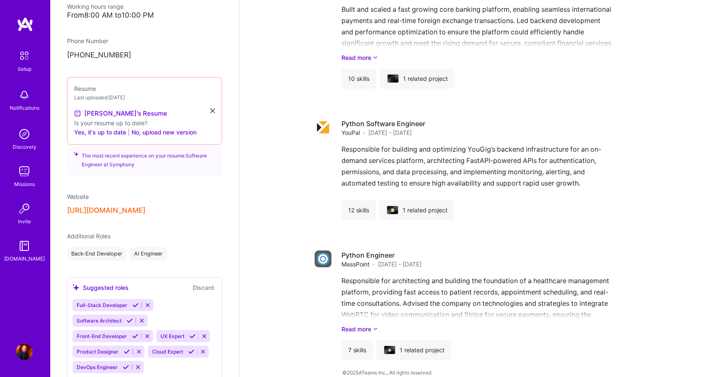
scroll to position [836, 0]
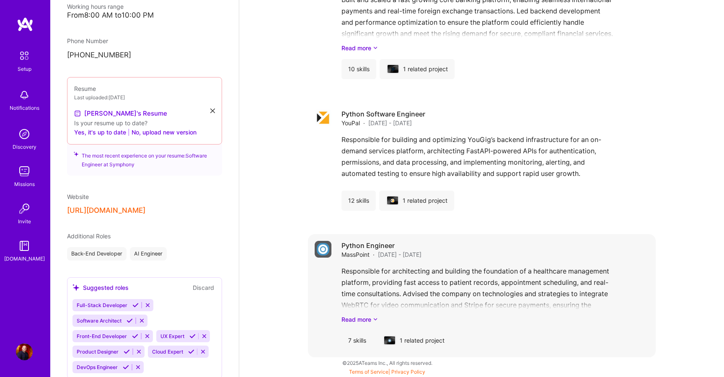
click at [522, 249] on div "Python Engineer MassPoint · Sept 2017 - Sept 2019" at bounding box center [494, 250] width 307 height 18
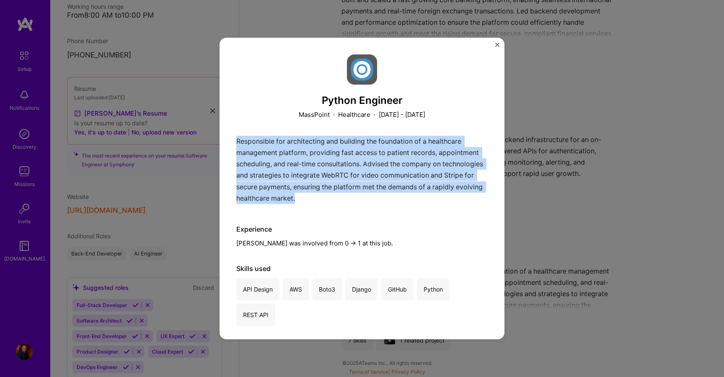
drag, startPoint x: 237, startPoint y: 140, endPoint x: 334, endPoint y: 204, distance: 116.7
click at [334, 205] on div "Python Engineer MassPoint · Healthcare · September 2017 - September 2019 Respon…" at bounding box center [362, 189] width 285 height 302
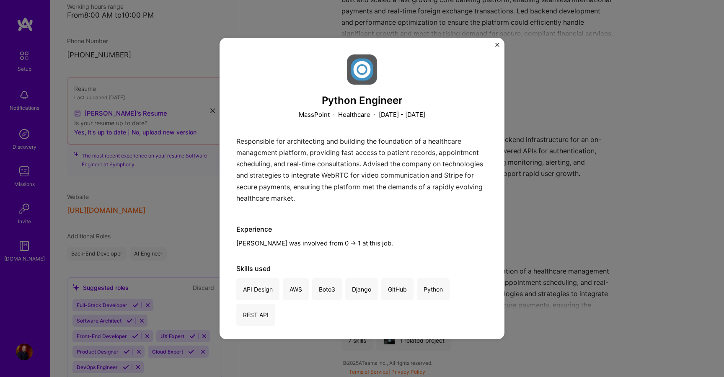
click at [435, 223] on div "Python Engineer MassPoint · Healthcare · September 2017 - September 2019 Respon…" at bounding box center [361, 229] width 251 height 351
click at [586, 256] on div "Python Engineer MassPoint · Healthcare · September 2017 - September 2019 Respon…" at bounding box center [362, 188] width 724 height 377
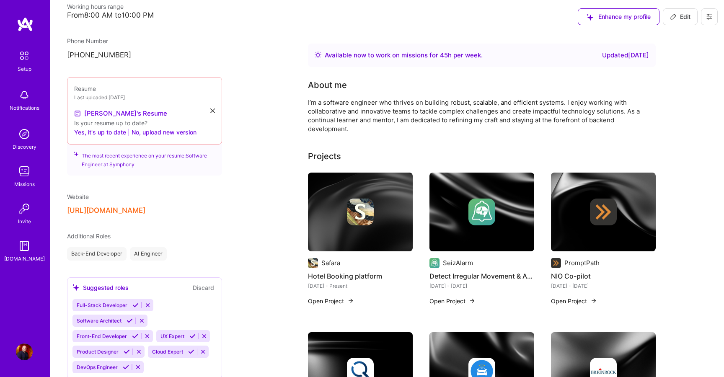
click at [689, 24] on button "Edit" at bounding box center [680, 16] width 35 height 17
select select "RS"
select select "Right Now"
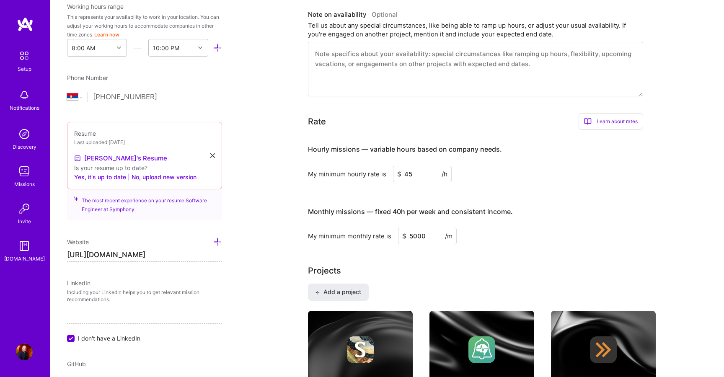
scroll to position [437, 0]
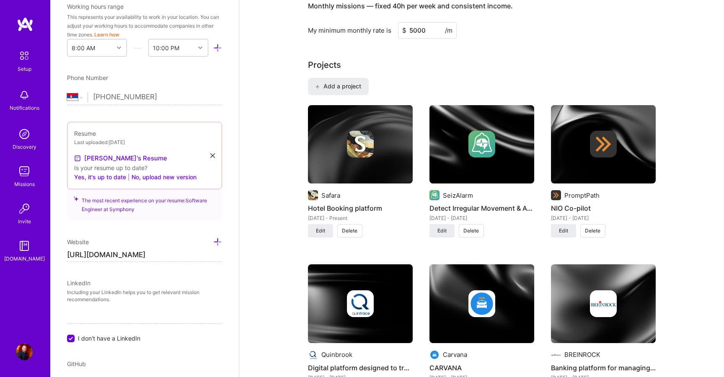
click at [348, 234] on span "Delete" at bounding box center [350, 231] width 16 height 8
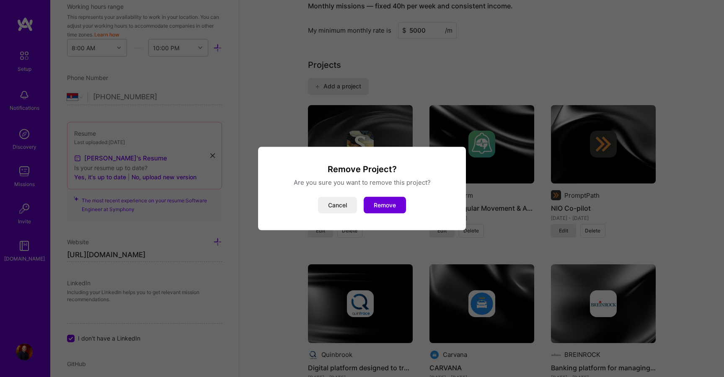
click at [386, 215] on div "Remove Project? Are you sure you want to remove this project? Cancel Remove" at bounding box center [362, 188] width 208 height 83
click at [386, 210] on button "Remove" at bounding box center [385, 205] width 42 height 17
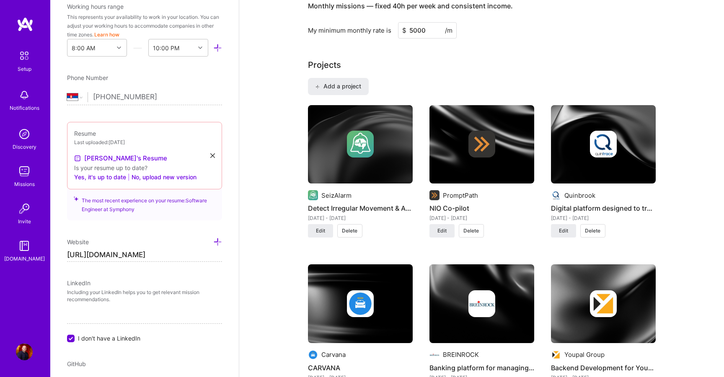
click at [354, 228] on span "Delete" at bounding box center [350, 231] width 16 height 8
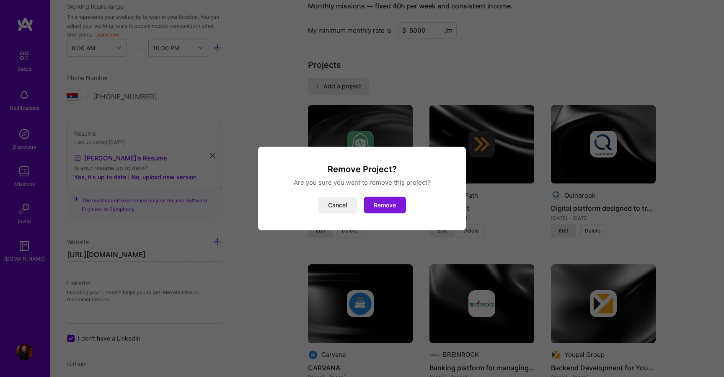
click at [382, 211] on button "Remove" at bounding box center [385, 205] width 42 height 17
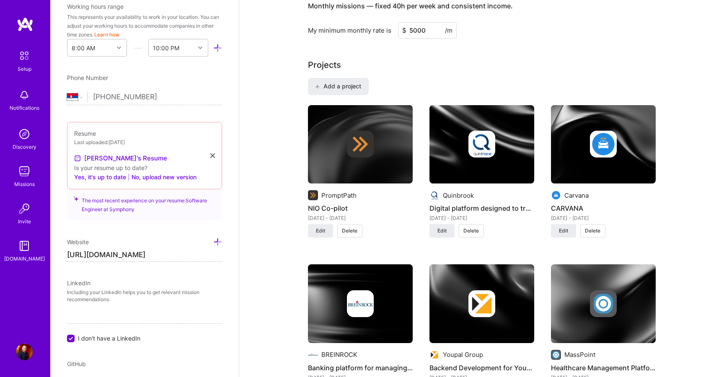
click at [361, 228] on button "Delete" at bounding box center [349, 230] width 25 height 13
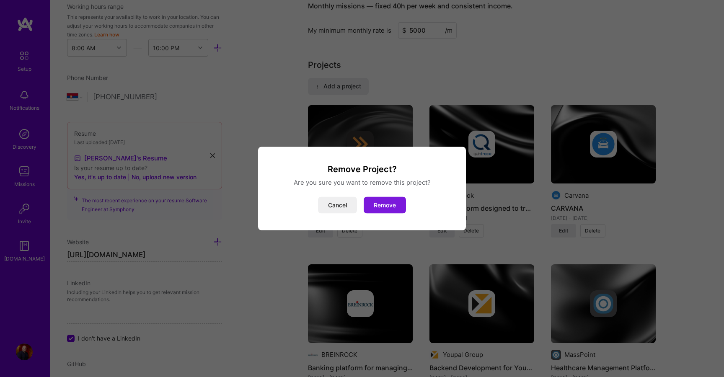
click at [382, 205] on button "Remove" at bounding box center [385, 205] width 42 height 17
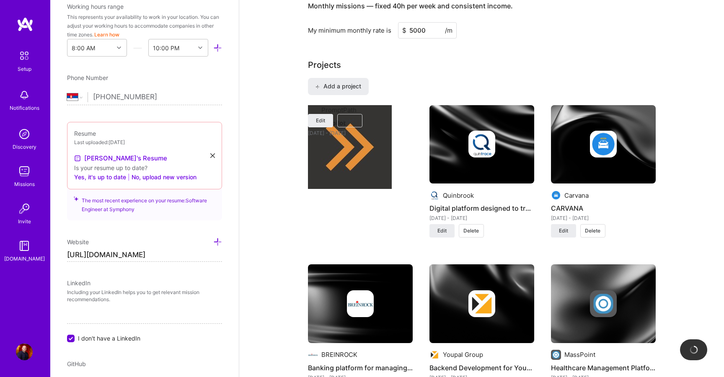
click at [463, 232] on span "Delete" at bounding box center [471, 231] width 16 height 8
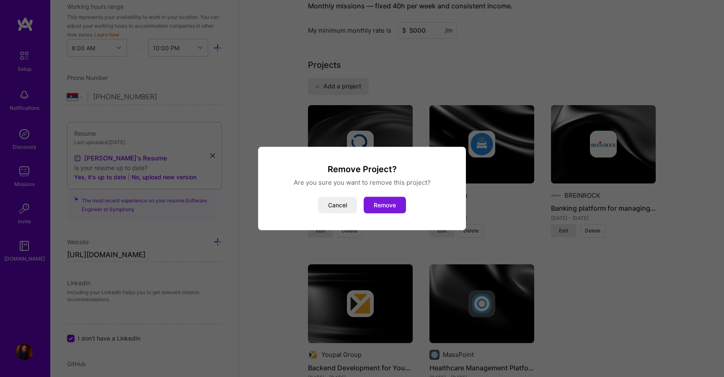
click at [377, 205] on button "Remove" at bounding box center [385, 205] width 42 height 17
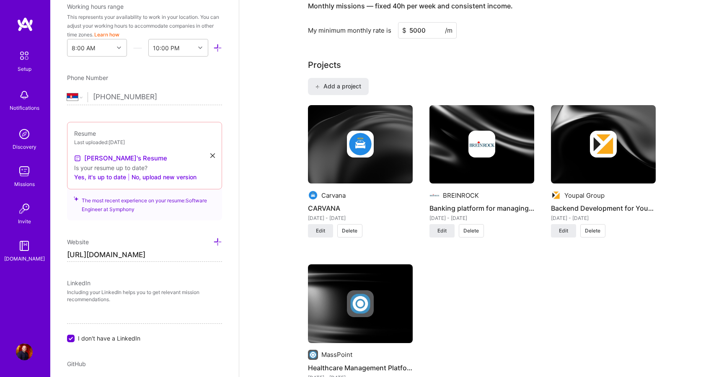
click at [350, 232] on span "Delete" at bounding box center [350, 231] width 16 height 8
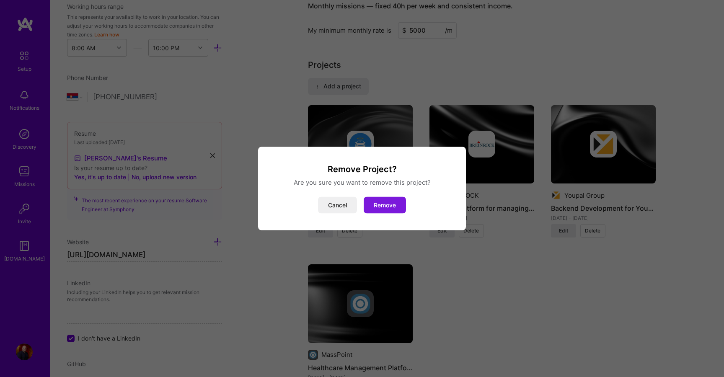
click at [381, 200] on button "Remove" at bounding box center [385, 205] width 42 height 17
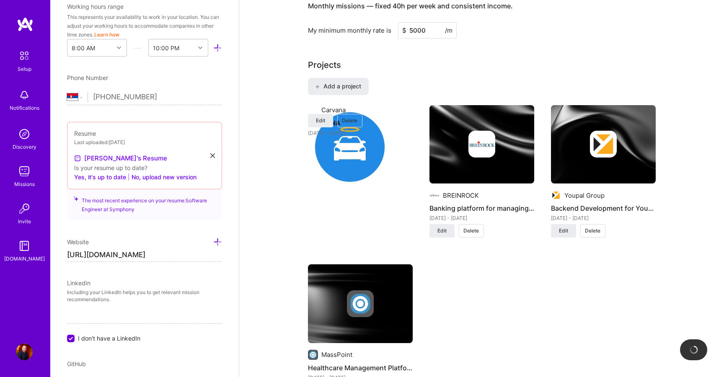
click at [463, 231] on span "Delete" at bounding box center [471, 231] width 16 height 8
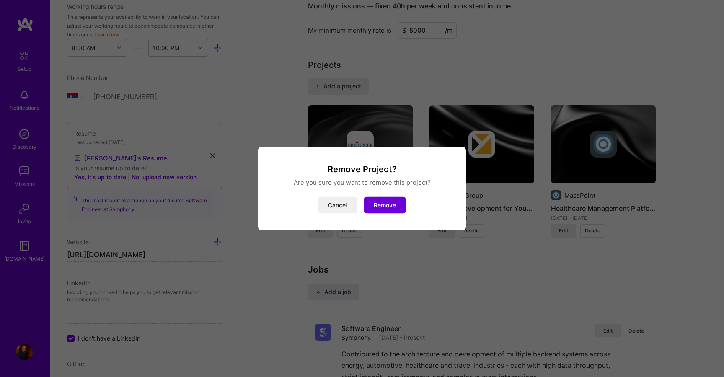
click at [380, 191] on div "Remove Project? Are you sure you want to remove this project? Cancel Remove" at bounding box center [362, 189] width 188 height 50
click at [380, 201] on button "Remove" at bounding box center [385, 205] width 42 height 17
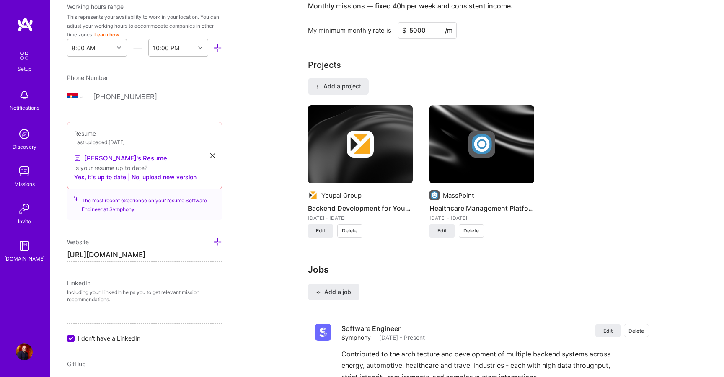
click at [359, 225] on button "Delete" at bounding box center [349, 230] width 25 height 13
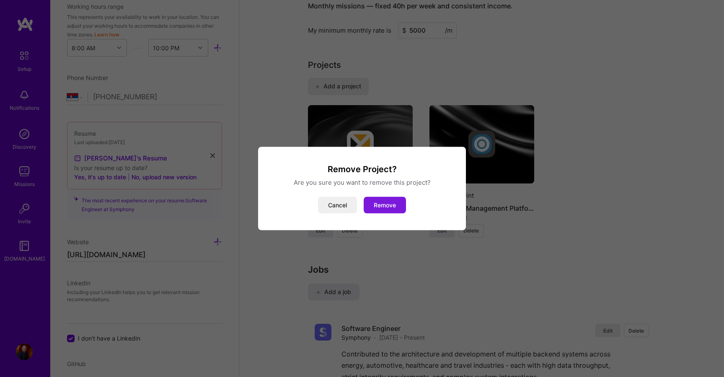
click at [381, 204] on button "Remove" at bounding box center [385, 205] width 42 height 17
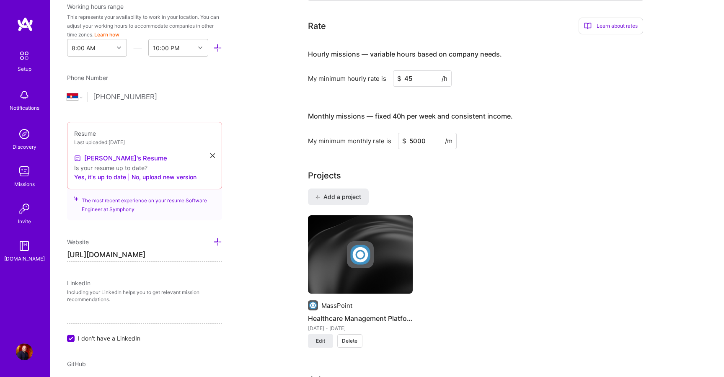
click at [352, 341] on span "Delete" at bounding box center [350, 341] width 16 height 8
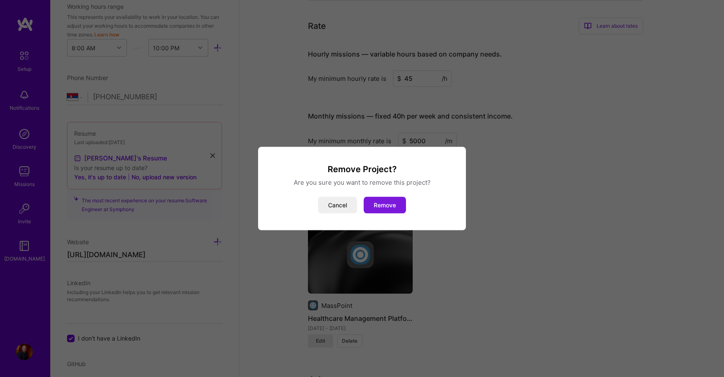
click at [398, 206] on button "Remove" at bounding box center [385, 205] width 42 height 17
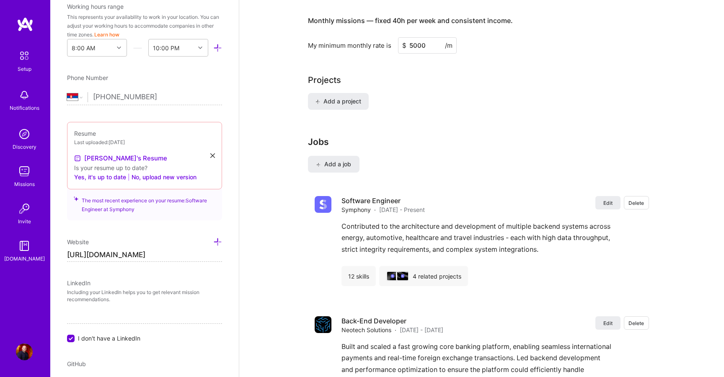
scroll to position [547, 0]
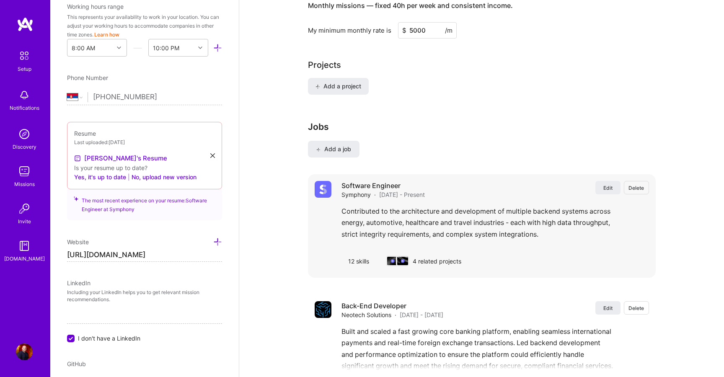
click at [642, 188] on span "Delete" at bounding box center [636, 187] width 16 height 7
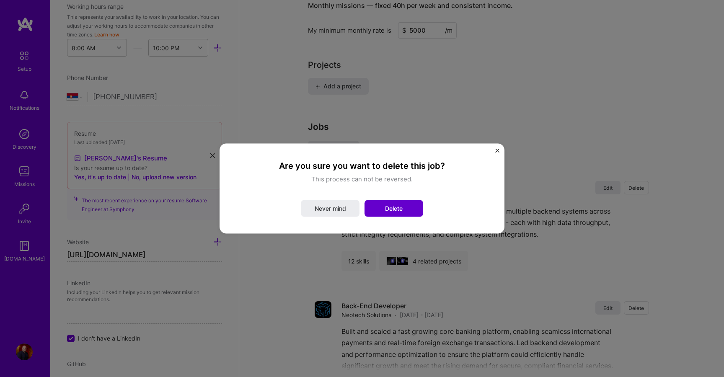
click at [412, 207] on button "Delete" at bounding box center [393, 208] width 59 height 17
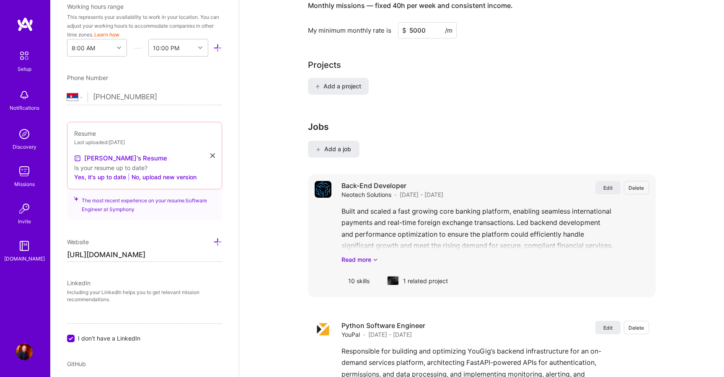
click at [640, 189] on span "Delete" at bounding box center [636, 187] width 16 height 7
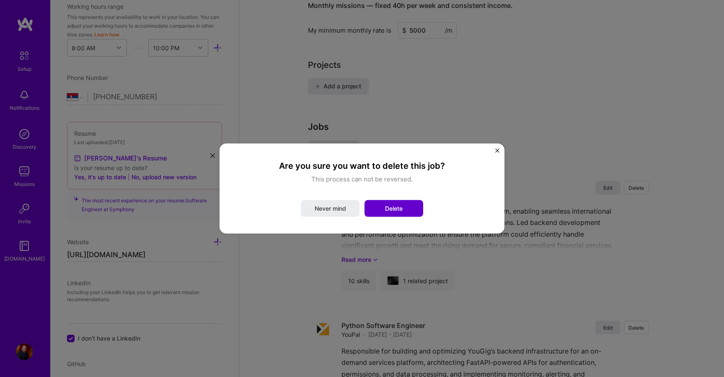
click at [411, 207] on button "Delete" at bounding box center [393, 208] width 59 height 17
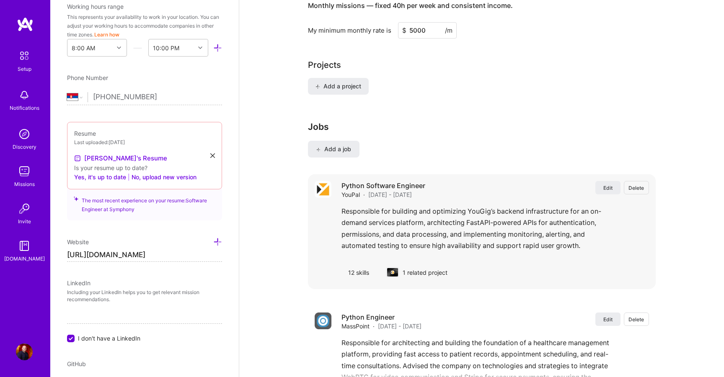
click at [636, 186] on span "Delete" at bounding box center [636, 187] width 16 height 7
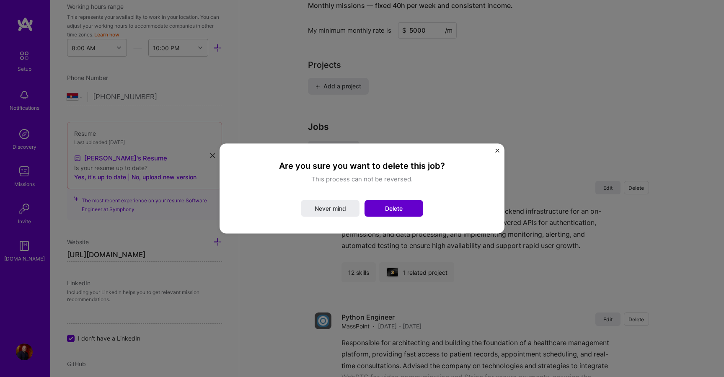
click at [402, 208] on span "Delete" at bounding box center [394, 208] width 18 height 8
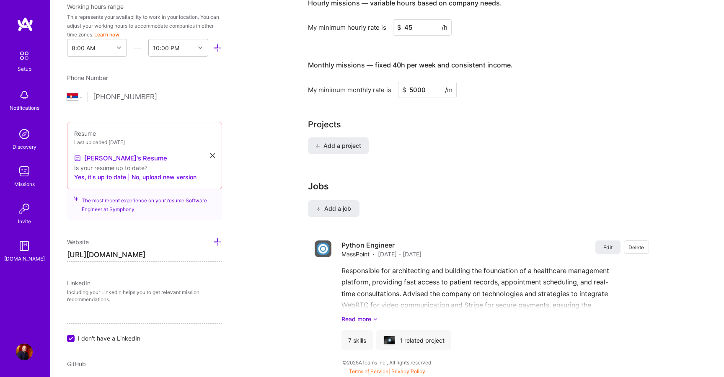
scroll to position [488, 0]
click at [633, 256] on div "Python Engineer MassPoint · Sept 2017 - Sept 2019 Edit Delete" at bounding box center [494, 249] width 307 height 18
click at [636, 249] on span "Delete" at bounding box center [636, 247] width 16 height 7
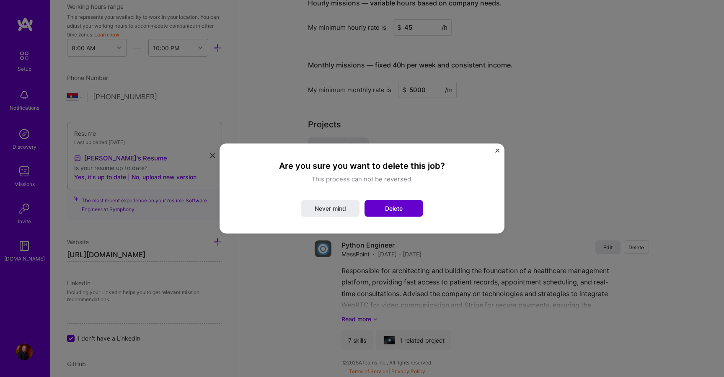
click at [400, 202] on button "Delete" at bounding box center [393, 208] width 59 height 17
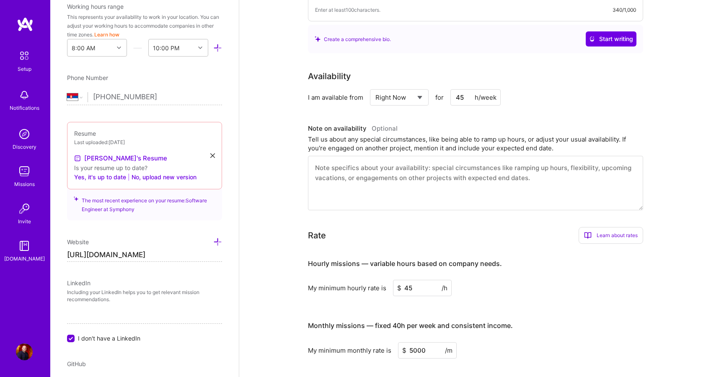
scroll to position [0, 0]
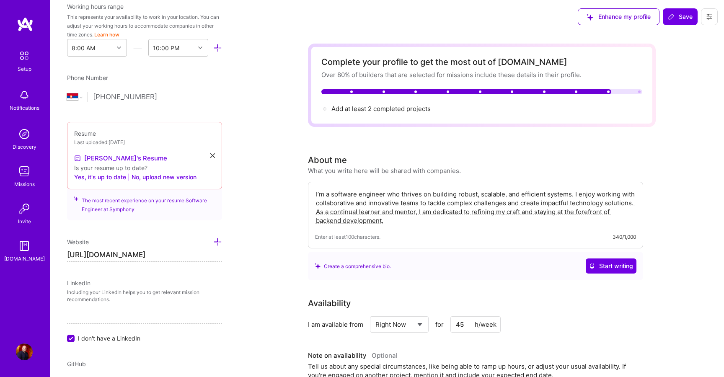
drag, startPoint x: 481, startPoint y: 215, endPoint x: 283, endPoint y: 186, distance: 200.4
type textarea "ning my craft and staying at the forefront of backend development."
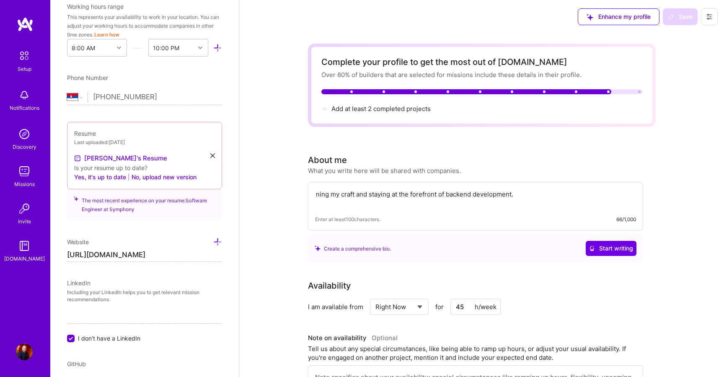
click at [377, 199] on textarea "ning my craft and staying at the forefront of backend development." at bounding box center [475, 198] width 321 height 19
click at [519, 165] on div "About me What you write here will be shared with companies." at bounding box center [475, 164] width 335 height 21
click at [514, 185] on div "Enter at least 100 characters. 0/1,000" at bounding box center [475, 206] width 335 height 49
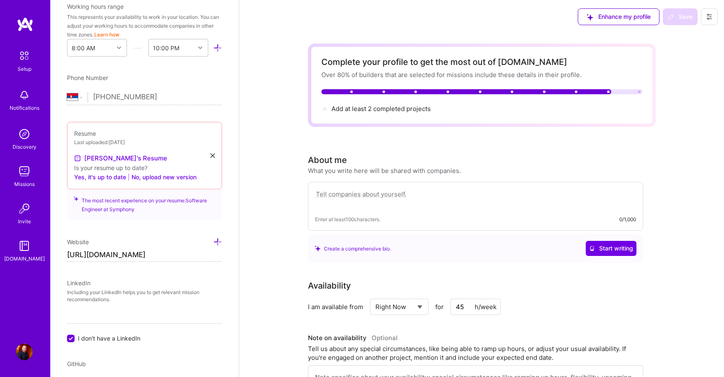
click at [508, 195] on textarea at bounding box center [475, 198] width 321 height 19
type textarea "a"
click at [485, 159] on div "About me What you write here will be shared with companies." at bounding box center [475, 164] width 335 height 21
click at [213, 156] on icon at bounding box center [212, 155] width 5 height 5
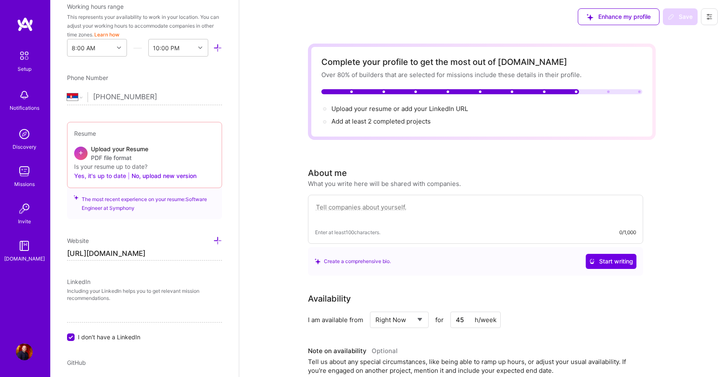
click at [119, 176] on button "Yes, it's up to date" at bounding box center [100, 176] width 52 height 10
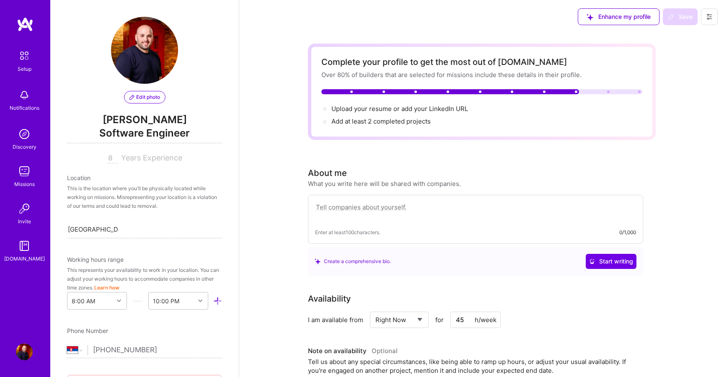
click at [145, 75] on img at bounding box center [144, 50] width 67 height 67
click at [145, 100] on span "Edit photo" at bounding box center [144, 97] width 31 height 8
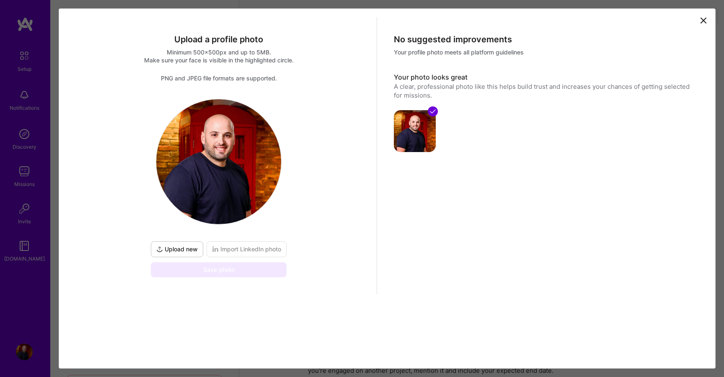
click at [245, 151] on img at bounding box center [218, 161] width 125 height 125
click at [431, 113] on icon at bounding box center [432, 111] width 7 height 7
click at [415, 137] on img at bounding box center [415, 131] width 42 height 42
click at [191, 110] on img at bounding box center [218, 161] width 125 height 125
click at [701, 20] on icon at bounding box center [703, 21] width 10 height 10
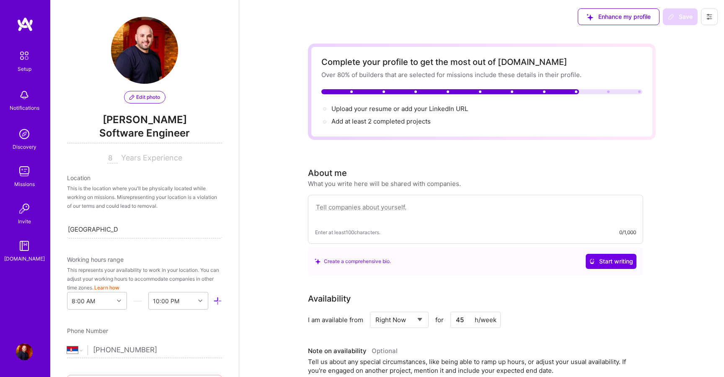
click at [151, 100] on span "Edit photo" at bounding box center [144, 97] width 31 height 8
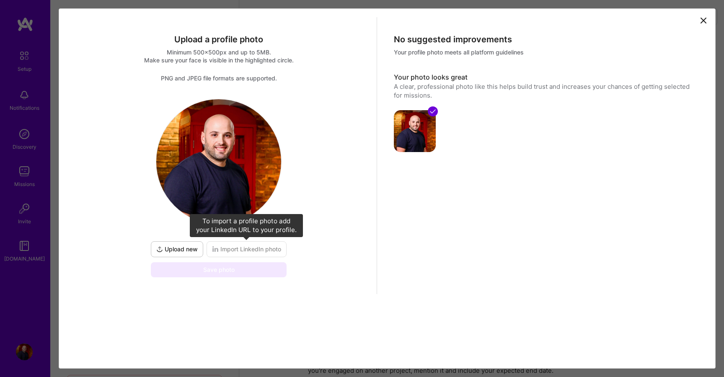
click at [230, 249] on span "Import LinkedIn photo" at bounding box center [246, 249] width 69 height 8
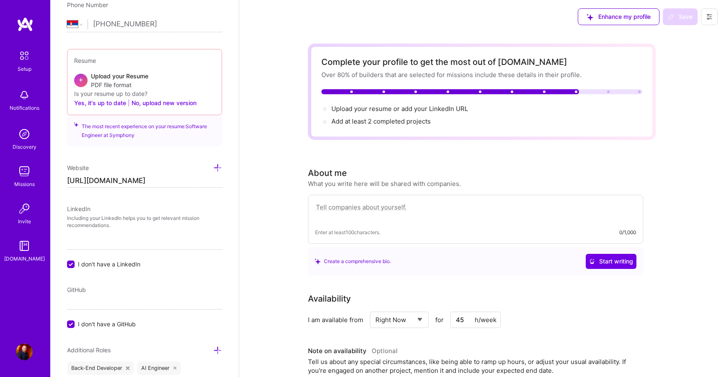
scroll to position [356, 0]
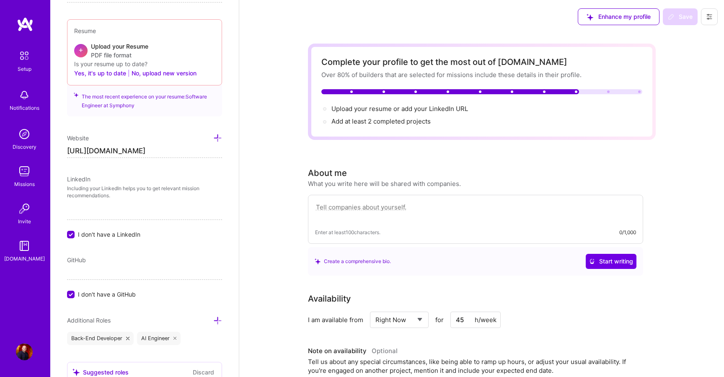
click at [200, 147] on input "https://www.linkedin.com/in/milos-bogdanovic-407b78147/" at bounding box center [144, 151] width 155 height 13
type input "https://"
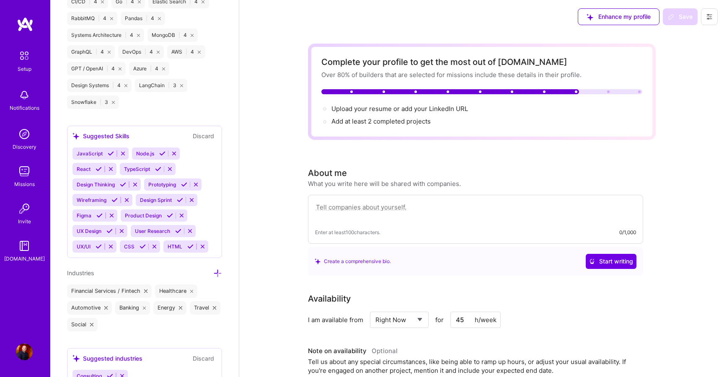
scroll to position [1044, 0]
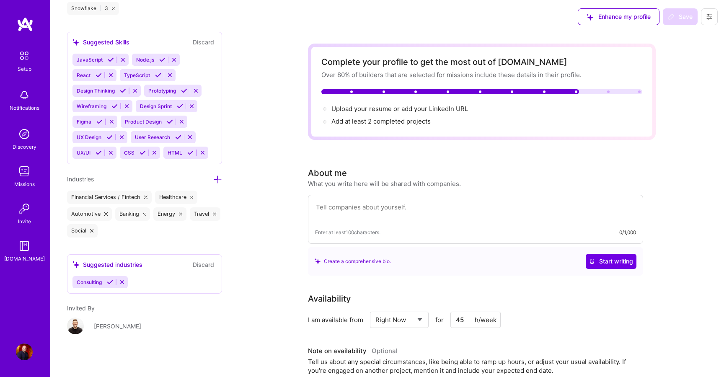
click at [125, 281] on icon at bounding box center [122, 282] width 6 height 6
click at [202, 265] on button "Discard" at bounding box center [203, 265] width 26 height 10
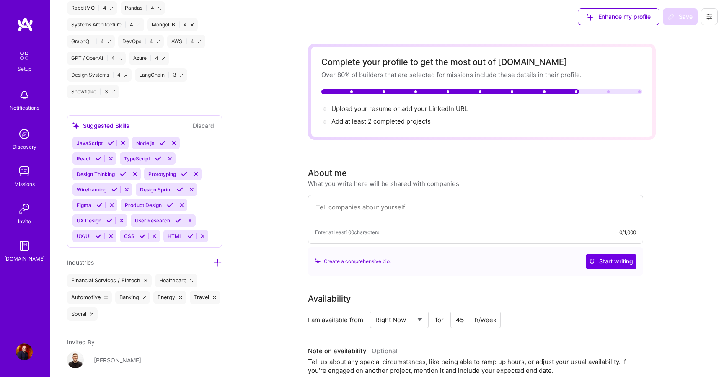
scroll to position [958, 0]
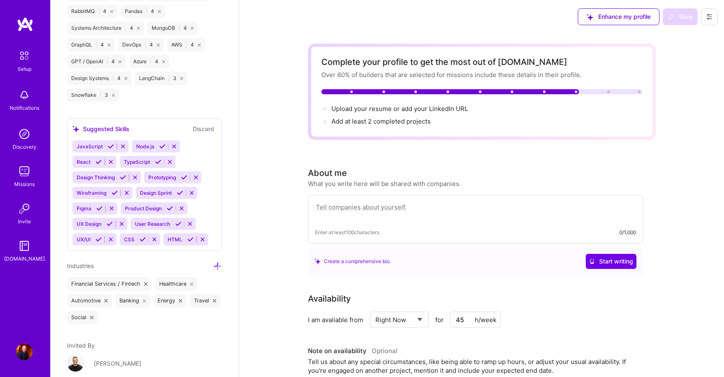
click at [211, 129] on button "Discard" at bounding box center [203, 129] width 26 height 10
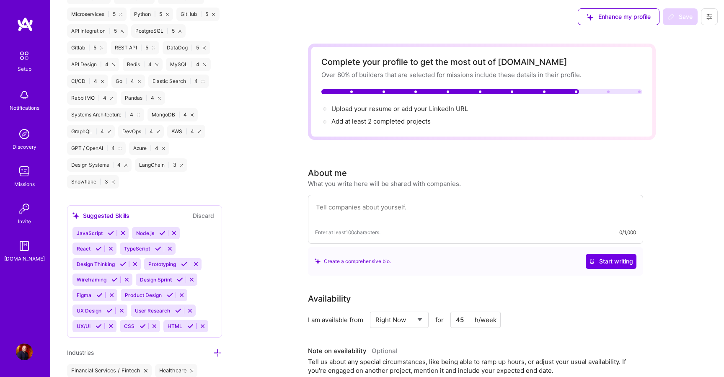
scroll to position [832, 0]
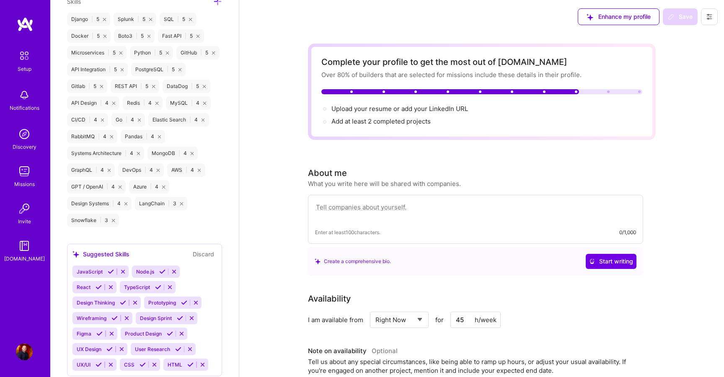
click at [203, 258] on div "Suggested Skills Discard JavaScript Node.js React TypeScript Design Thinking Pr…" at bounding box center [144, 310] width 155 height 132
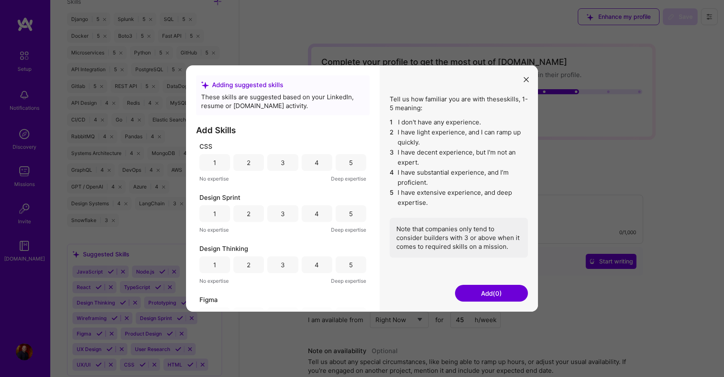
click at [527, 81] on icon "modal" at bounding box center [526, 79] width 5 height 5
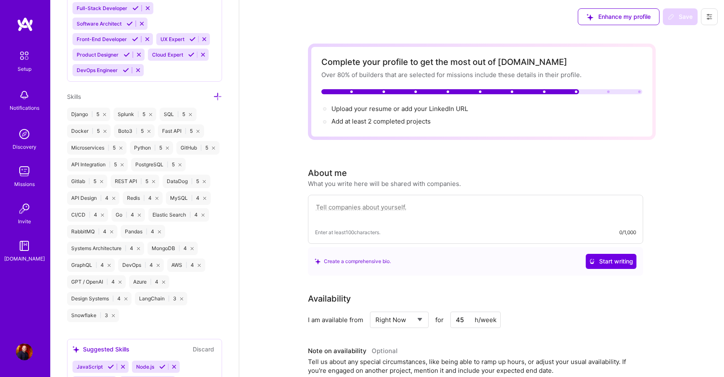
scroll to position [726, 0]
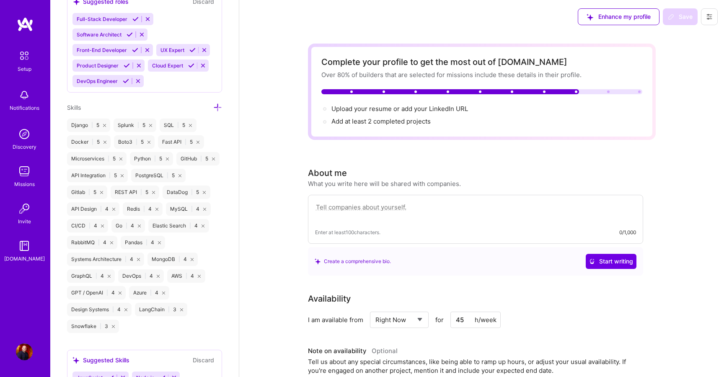
click at [104, 126] on icon at bounding box center [104, 125] width 3 height 3
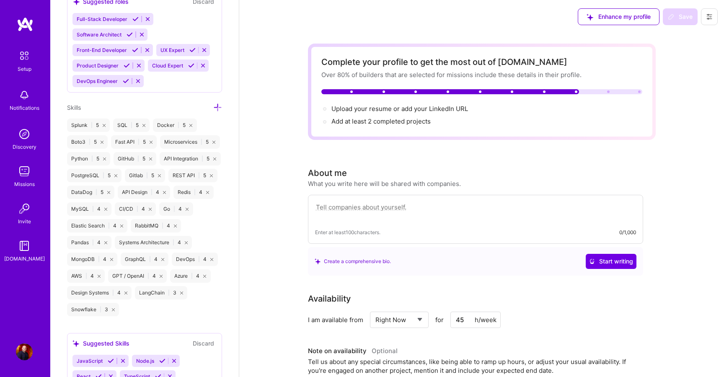
click at [104, 126] on icon at bounding box center [104, 125] width 3 height 3
click at [104, 126] on div "Splunk | 5 SQL | 5 Docker | 5 Boto3 | 5 Fast API | 5 Microservices | 5 Python |…" at bounding box center [144, 218] width 155 height 198
click at [104, 126] on div "SQL | 5 Docker | 5 Boto3 | 5 Fast API | 5 Microservices | 5 Python | 5 GitHub |…" at bounding box center [144, 218] width 155 height 198
click at [96, 125] on div "SQL | 5" at bounding box center [85, 125] width 36 height 13
click at [95, 124] on div "SQL | 5" at bounding box center [85, 125] width 36 height 13
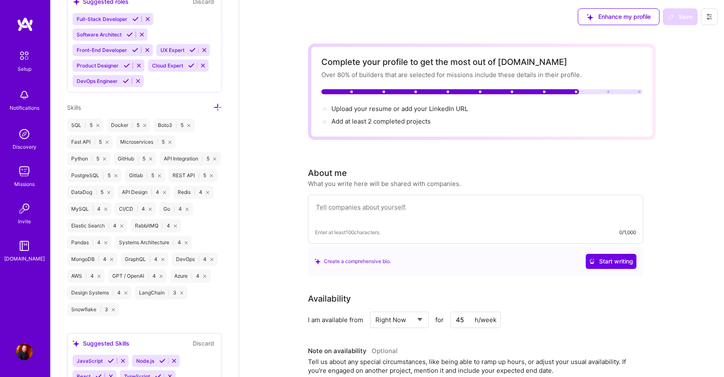
click at [97, 124] on icon at bounding box center [97, 125] width 3 height 3
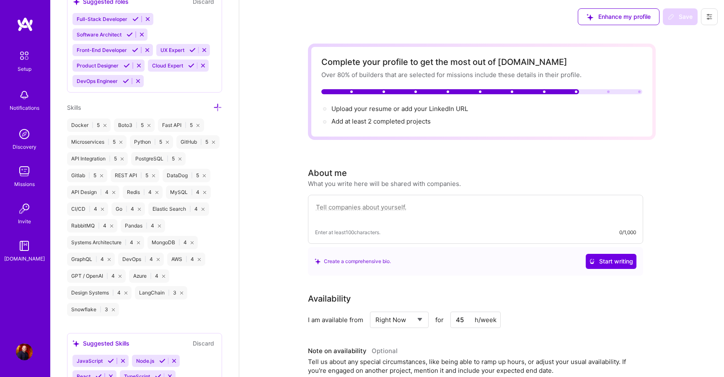
click at [101, 125] on div "Docker | 5" at bounding box center [89, 125] width 44 height 13
click at [103, 125] on div "Docker | 5" at bounding box center [89, 125] width 44 height 13
click at [103, 125] on icon at bounding box center [104, 125] width 3 height 3
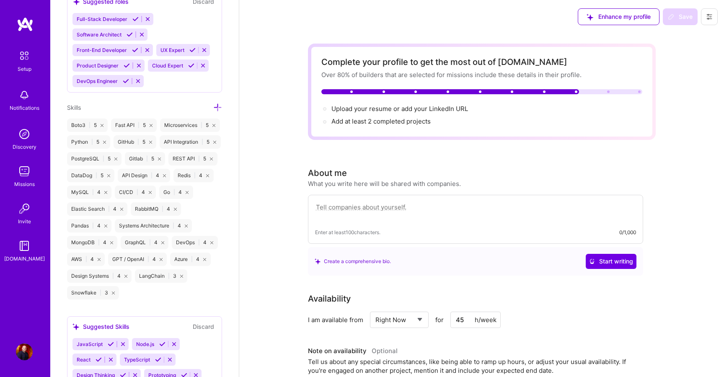
click at [103, 125] on icon at bounding box center [102, 125] width 3 height 3
click at [108, 125] on icon at bounding box center [107, 125] width 3 height 3
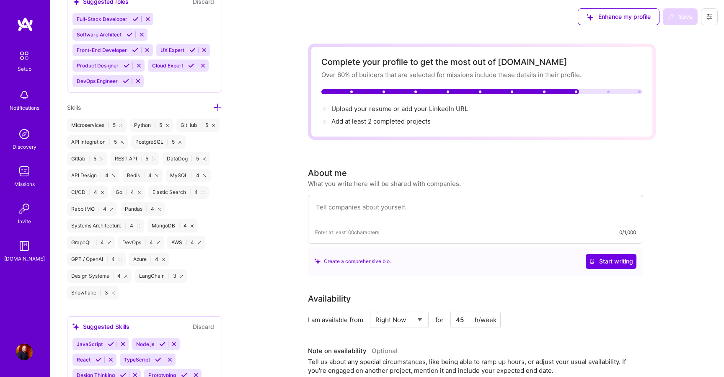
click at [124, 125] on div "Microservices | 5" at bounding box center [96, 125] width 59 height 13
click at [123, 125] on div "Microservices | 5" at bounding box center [96, 125] width 59 height 13
click at [120, 125] on icon at bounding box center [120, 125] width 3 height 3
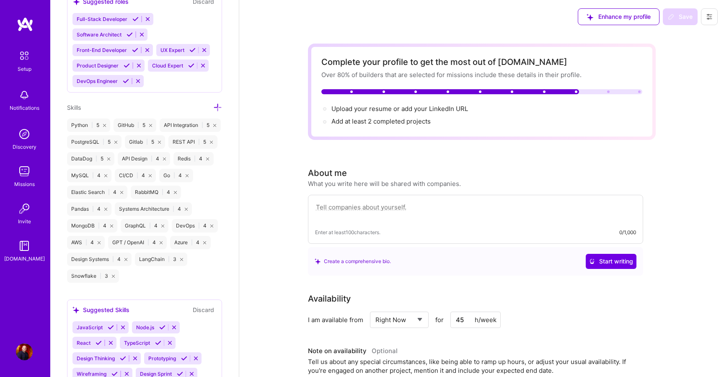
click at [114, 275] on icon at bounding box center [113, 276] width 3 height 3
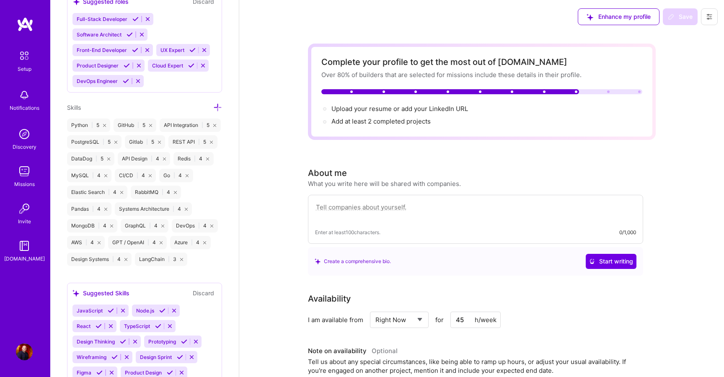
click at [129, 257] on div "Design Systems | 4" at bounding box center [99, 259] width 65 height 13
click at [102, 243] on div "AWS | 4" at bounding box center [86, 242] width 38 height 13
click at [100, 241] on icon at bounding box center [99, 242] width 3 height 3
click at [109, 228] on div "MongoDB | 4" at bounding box center [92, 225] width 50 height 13
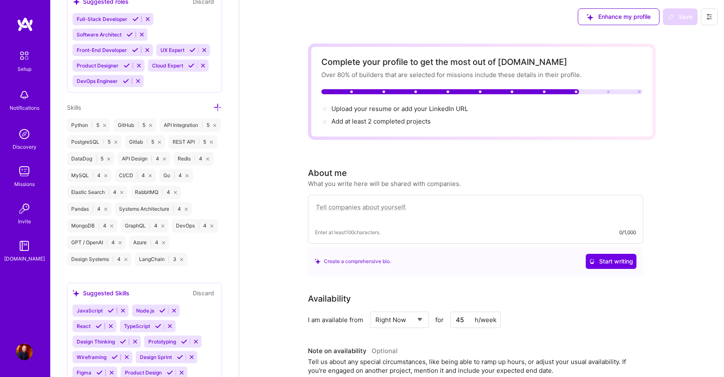
click at [111, 225] on icon at bounding box center [111, 226] width 3 height 3
click at [109, 207] on div "Pandas | 4" at bounding box center [89, 208] width 44 height 13
click at [106, 208] on icon at bounding box center [105, 209] width 3 height 3
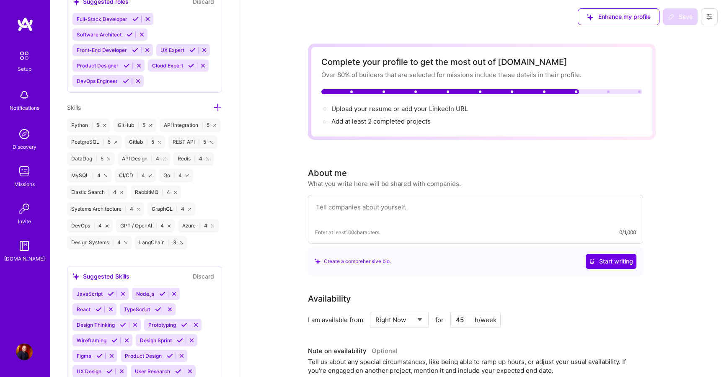
click at [120, 195] on div "Elastic Search | 4" at bounding box center [97, 192] width 60 height 13
click at [121, 191] on icon at bounding box center [121, 192] width 3 height 3
click at [105, 177] on div "MySQL | 4" at bounding box center [89, 175] width 44 height 13
click at [105, 175] on icon at bounding box center [105, 175] width 3 height 3
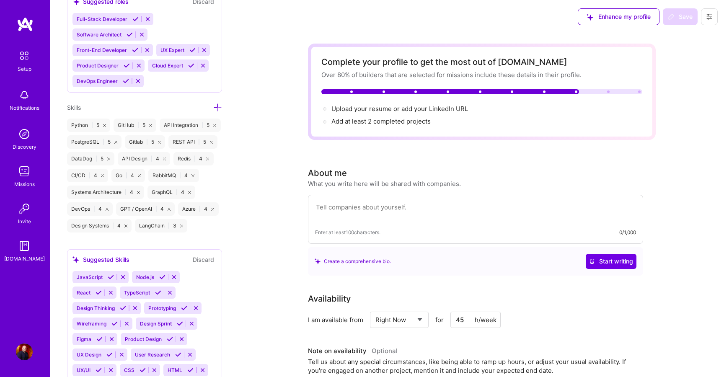
click at [109, 159] on icon at bounding box center [108, 159] width 3 height 3
click at [116, 141] on icon at bounding box center [115, 142] width 3 height 3
click at [103, 124] on icon at bounding box center [104, 125] width 3 height 3
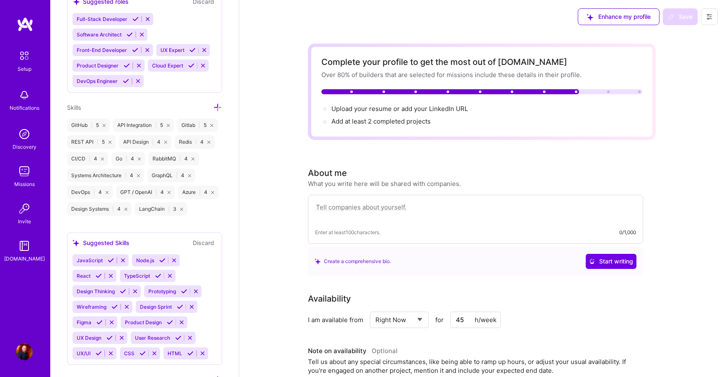
click at [105, 124] on icon at bounding box center [104, 125] width 3 height 3
click at [121, 126] on icon at bounding box center [122, 125] width 3 height 3
click at [103, 124] on div "Gitlab | 5" at bounding box center [87, 125] width 40 height 13
click at [102, 124] on icon at bounding box center [101, 125] width 3 height 3
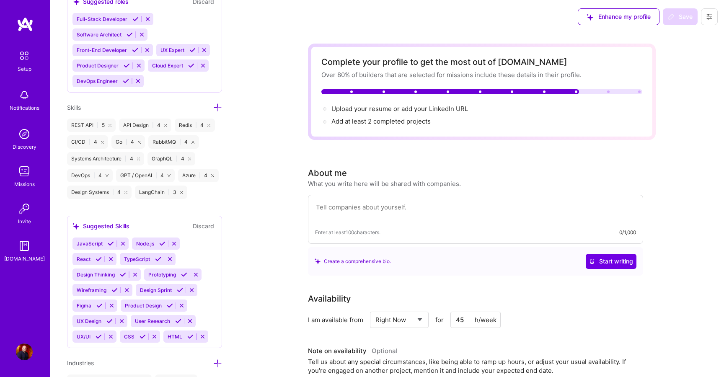
click at [111, 126] on div "REST API | 5" at bounding box center [91, 125] width 49 height 13
click at [109, 124] on icon at bounding box center [110, 125] width 3 height 3
click at [114, 122] on div "API Design | 4" at bounding box center [93, 125] width 52 height 13
click at [113, 123] on div "API Design | 4" at bounding box center [93, 125] width 52 height 13
click at [114, 126] on icon at bounding box center [113, 125] width 3 height 3
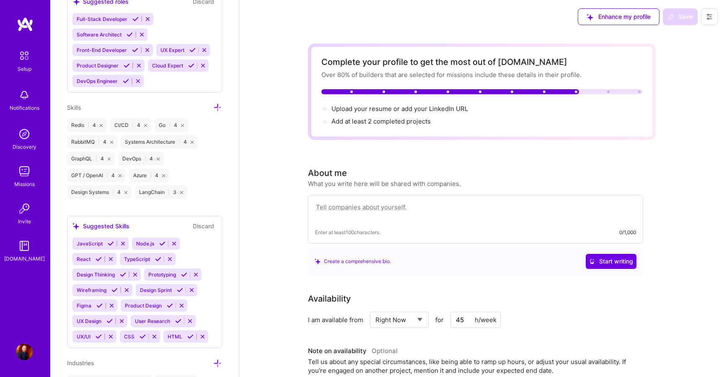
click at [144, 125] on icon at bounding box center [145, 125] width 3 height 3
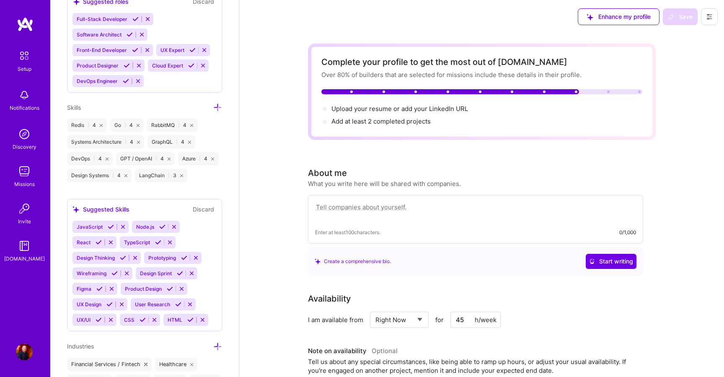
click at [140, 125] on div "Go | 4" at bounding box center [127, 125] width 34 height 13
click at [138, 125] on icon at bounding box center [138, 125] width 3 height 3
click at [103, 125] on div "Redis | 4" at bounding box center [87, 125] width 40 height 13
click at [101, 125] on icon at bounding box center [101, 125] width 3 height 3
click at [113, 124] on icon at bounding box center [111, 125] width 3 height 3
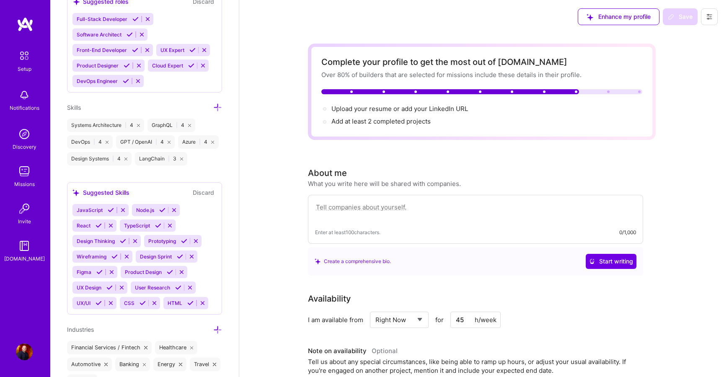
click at [139, 124] on icon at bounding box center [138, 125] width 3 height 3
click at [156, 123] on div "DevOps | 4" at bounding box center [141, 125] width 46 height 13
click at [109, 124] on icon at bounding box center [109, 125] width 3 height 3
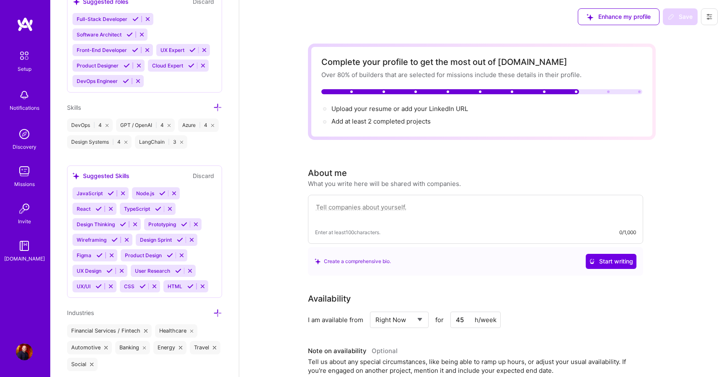
click at [107, 124] on icon at bounding box center [107, 125] width 3 height 3
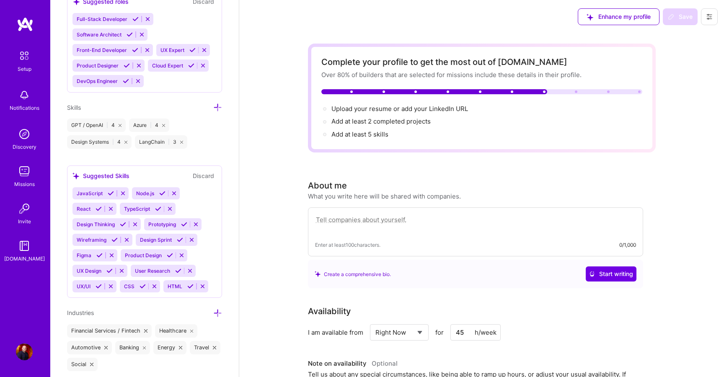
click at [120, 124] on icon at bounding box center [120, 125] width 3 height 3
click at [171, 124] on icon at bounding box center [169, 125] width 3 height 3
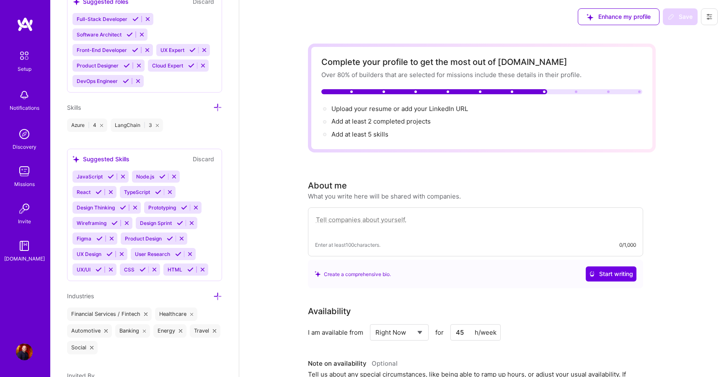
click at [102, 122] on div "Azure | 4" at bounding box center [87, 125] width 40 height 13
click at [101, 124] on icon at bounding box center [101, 125] width 3 height 3
click at [114, 126] on icon at bounding box center [113, 125] width 3 height 3
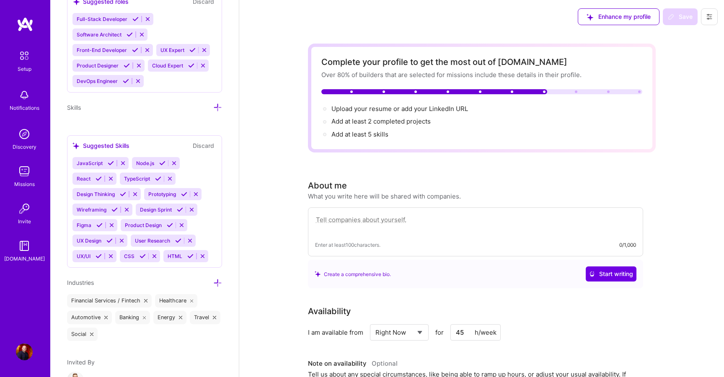
click at [117, 125] on div "Edit photo Milos Bogdanovic Software Engineer 8 Years Experience Location This …" at bounding box center [144, 188] width 189 height 377
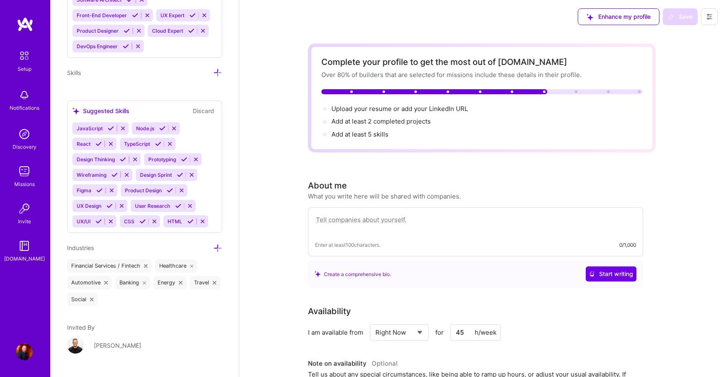
scroll to position [780, 0]
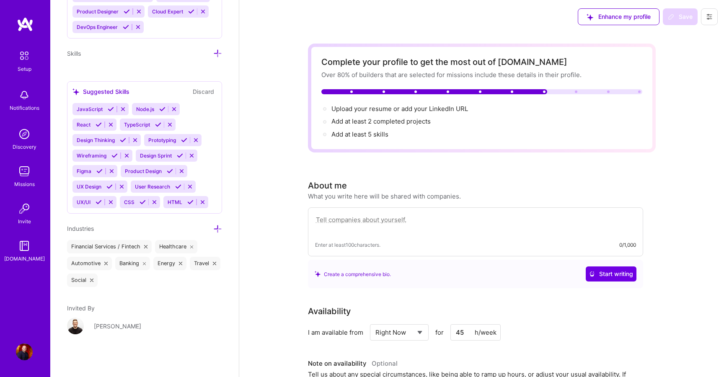
click at [145, 247] on icon at bounding box center [145, 246] width 3 height 3
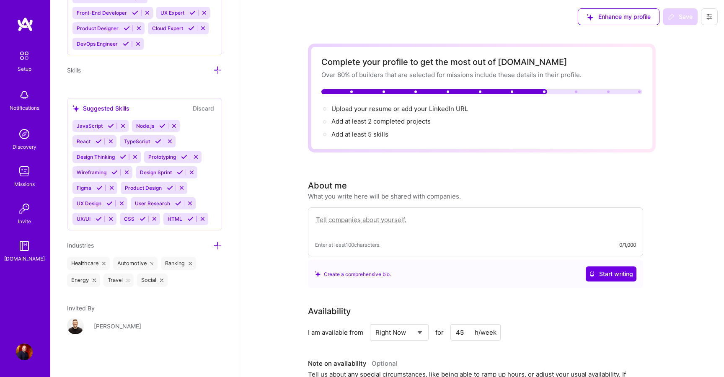
click at [107, 262] on div "Healthcare" at bounding box center [88, 263] width 43 height 13
click at [104, 262] on icon at bounding box center [103, 263] width 3 height 3
click at [106, 262] on icon at bounding box center [105, 263] width 3 height 3
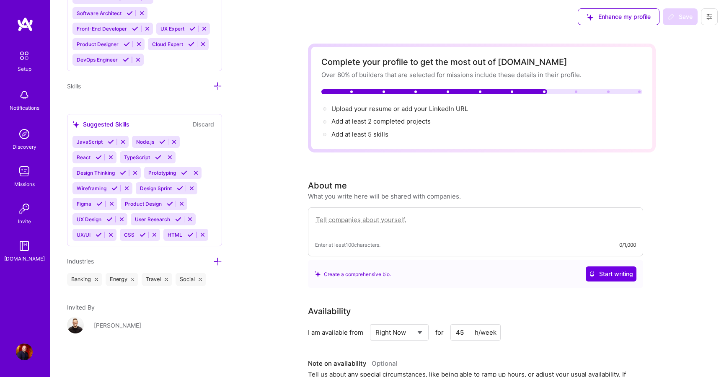
scroll to position [747, 0]
click at [96, 279] on icon at bounding box center [96, 280] width 3 height 3
click at [95, 279] on icon at bounding box center [94, 280] width 3 height 3
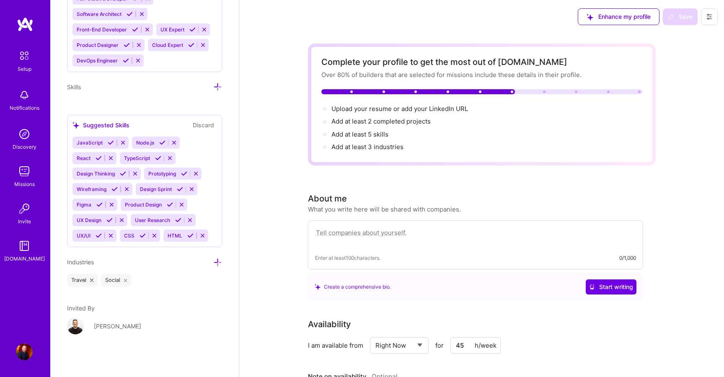
click at [93, 279] on icon at bounding box center [91, 280] width 3 height 3
click at [93, 279] on div "Social" at bounding box center [82, 280] width 31 height 13
click at [91, 279] on icon at bounding box center [91, 280] width 3 height 3
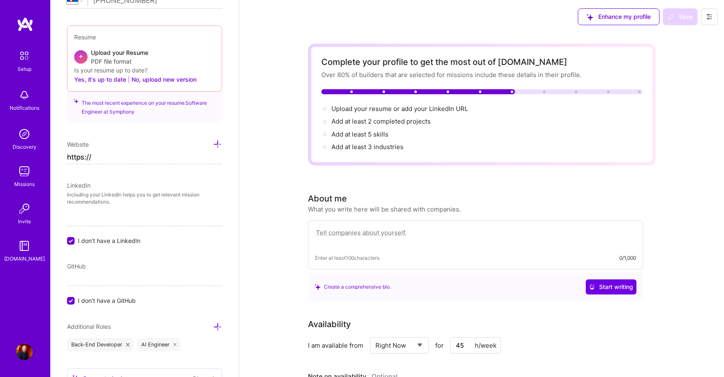
scroll to position [0, 0]
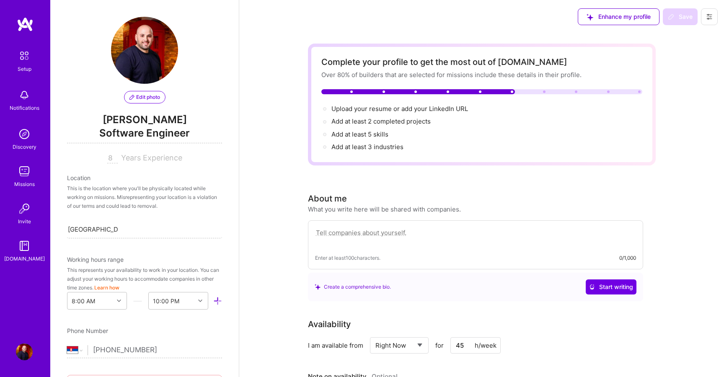
click at [146, 72] on img at bounding box center [144, 50] width 67 height 67
click at [147, 96] on span "Edit photo" at bounding box center [144, 97] width 31 height 8
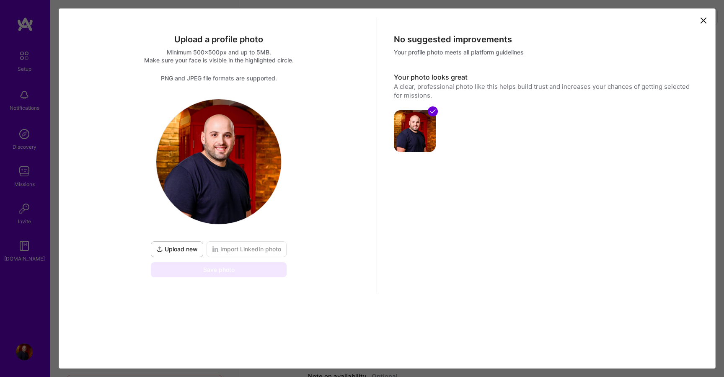
click at [193, 251] on span "Upload new" at bounding box center [176, 249] width 41 height 8
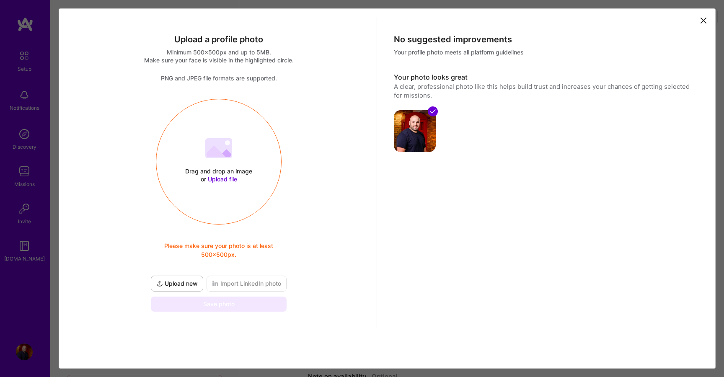
click at [189, 278] on button "Upload new" at bounding box center [177, 284] width 52 height 16
click at [703, 18] on icon at bounding box center [703, 21] width 10 height 10
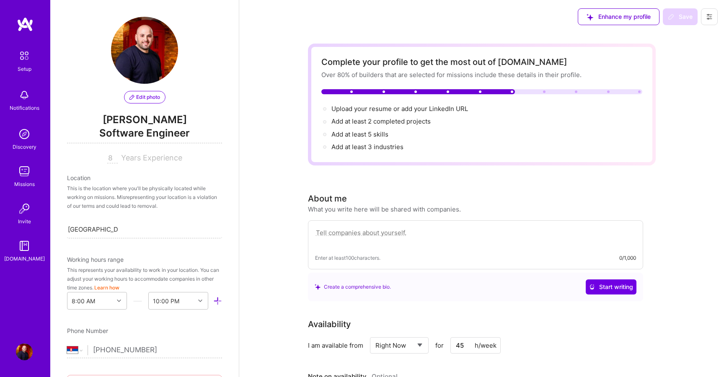
click at [151, 41] on img at bounding box center [144, 50] width 67 height 67
click at [155, 101] on button "Edit photo" at bounding box center [144, 97] width 41 height 13
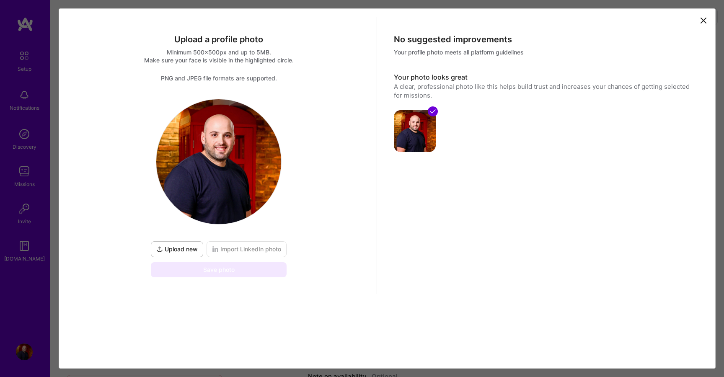
click at [178, 236] on div "Upload new Import LinkedIn photo Save photo" at bounding box center [218, 188] width 139 height 178
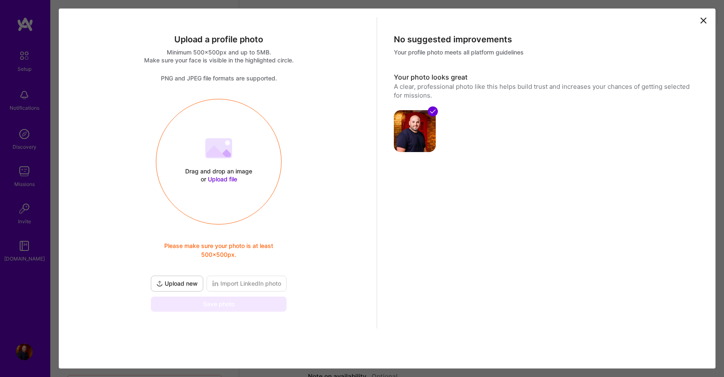
click at [430, 110] on icon at bounding box center [432, 111] width 7 height 7
click at [420, 142] on img at bounding box center [415, 131] width 42 height 42
drag, startPoint x: 416, startPoint y: 134, endPoint x: 430, endPoint y: 1, distance: 133.1
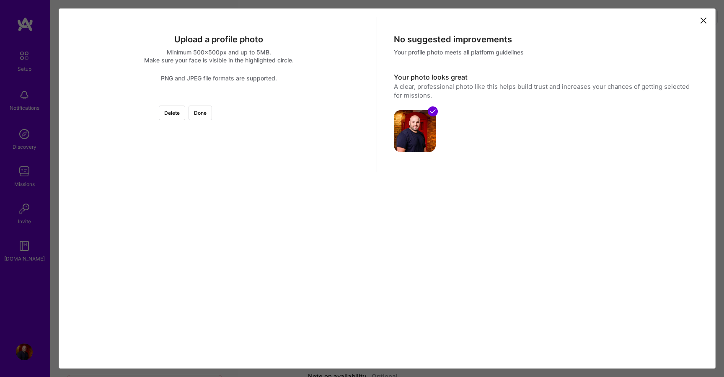
click at [268, 173] on div at bounding box center [369, 200] width 202 height 202
click at [212, 112] on button "Done" at bounding box center [200, 113] width 23 height 15
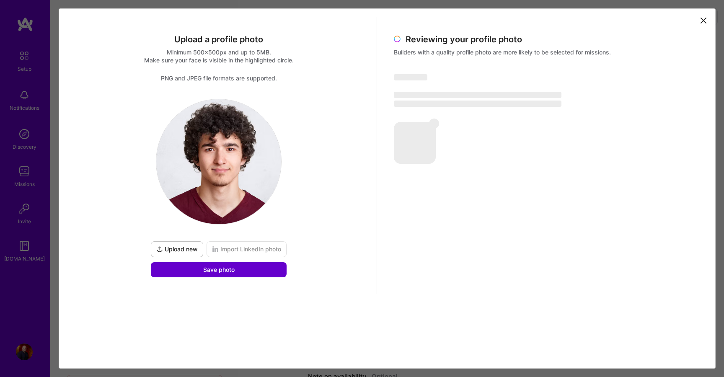
click at [248, 273] on button "Save photo" at bounding box center [219, 269] width 136 height 15
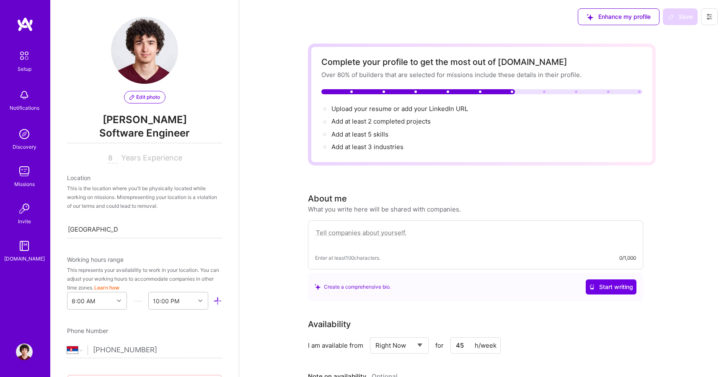
click at [165, 132] on span "Software Engineer" at bounding box center [144, 134] width 155 height 17
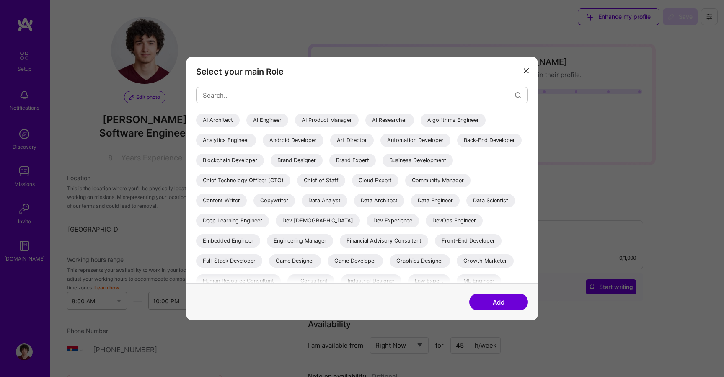
click at [525, 66] on button "modal" at bounding box center [526, 70] width 10 height 14
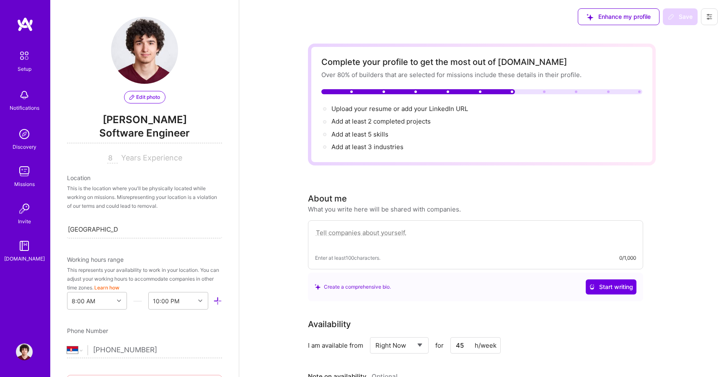
click at [135, 123] on span "Milos Bogdanovic" at bounding box center [144, 120] width 155 height 13
click at [117, 121] on span "Milos Bogdanovic" at bounding box center [144, 120] width 155 height 13
drag, startPoint x: 101, startPoint y: 121, endPoint x: 203, endPoint y: 114, distance: 102.5
click at [201, 114] on span "Milos Bogdanovic" at bounding box center [144, 120] width 155 height 13
click at [203, 114] on span "Milos Bogdanovic" at bounding box center [144, 120] width 155 height 13
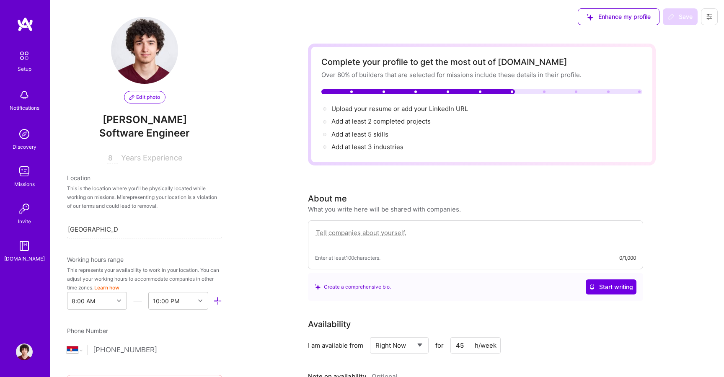
click at [203, 114] on span "Milos Bogdanovic" at bounding box center [144, 120] width 155 height 13
click at [165, 129] on span "Software Engineer" at bounding box center [144, 134] width 155 height 17
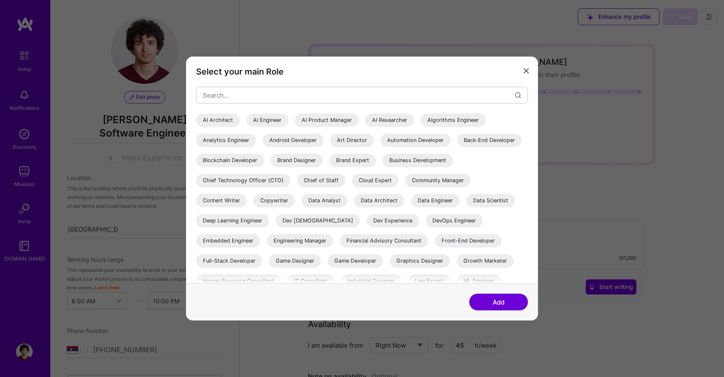
scroll to position [169, 0]
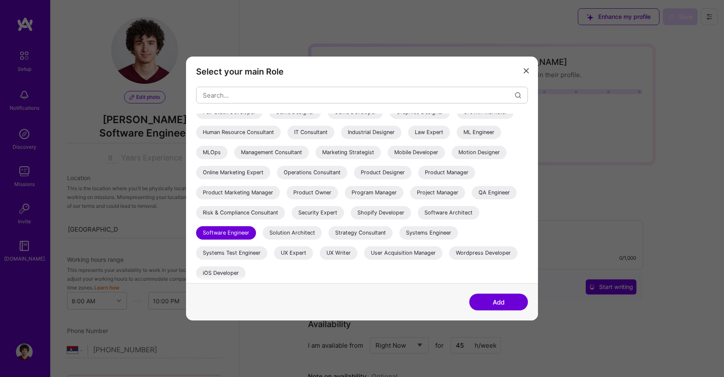
click at [295, 252] on div "UX Expert" at bounding box center [293, 252] width 39 height 13
click at [487, 298] on button "Add" at bounding box center [498, 302] width 59 height 17
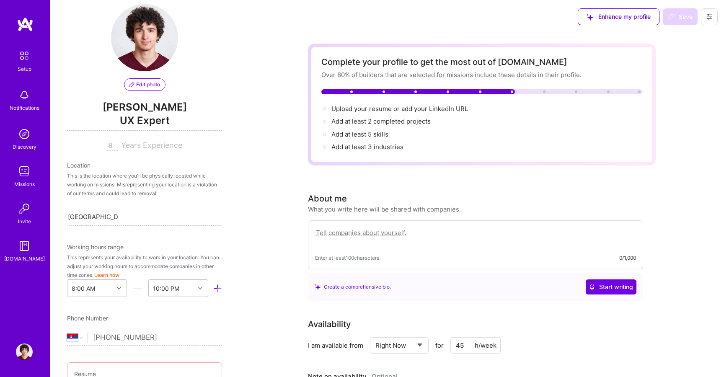
scroll to position [0, 0]
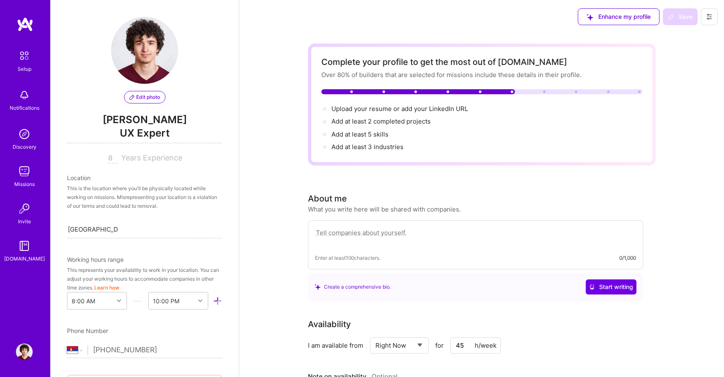
click at [713, 18] on button at bounding box center [709, 16] width 17 height 17
click at [701, 34] on button "Settings" at bounding box center [686, 35] width 63 height 21
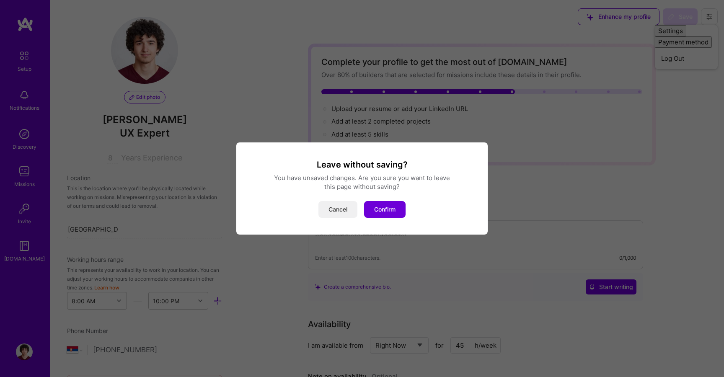
click at [333, 213] on button "Cancel" at bounding box center [337, 209] width 39 height 17
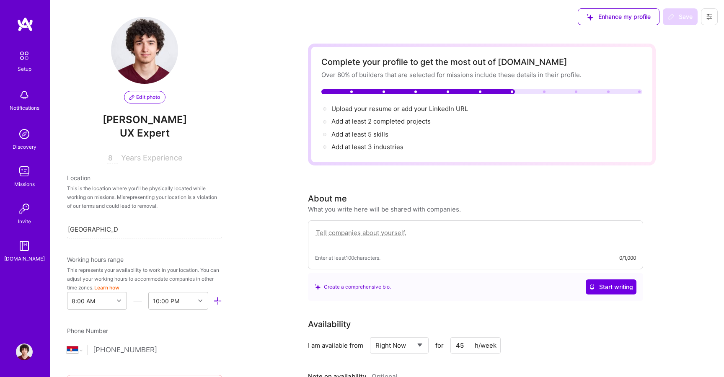
click at [457, 227] on textarea at bounding box center [475, 236] width 321 height 19
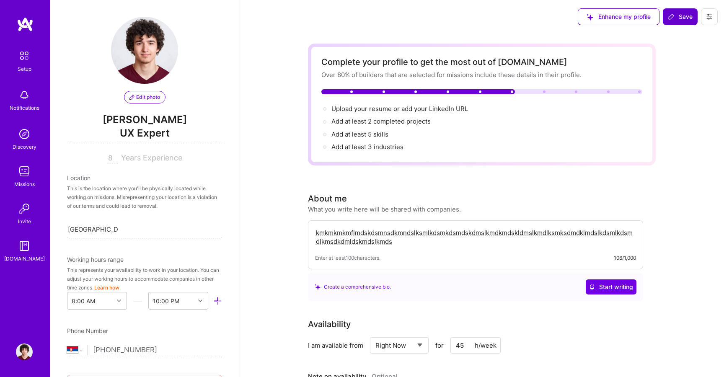
type textarea "kmkmkmkmflmdskdsmnsdkmndslksmlkdsmkdsmdskdmslkmdkmdskldmslkmdlksmksdmdklmdslkds…"
click at [688, 17] on span "Save" at bounding box center [680, 17] width 25 height 8
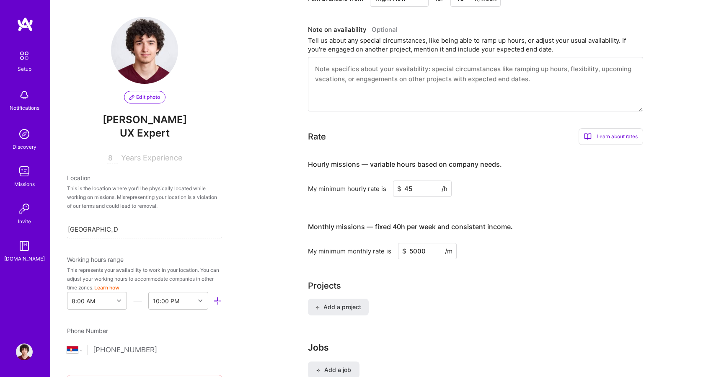
scroll to position [618, 0]
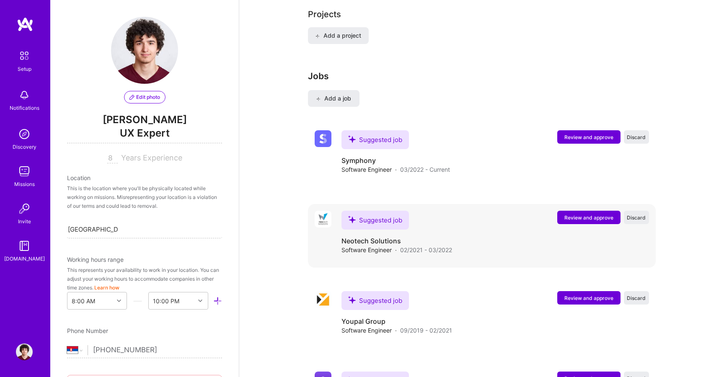
click at [578, 217] on span "Review and approve" at bounding box center [588, 217] width 49 height 7
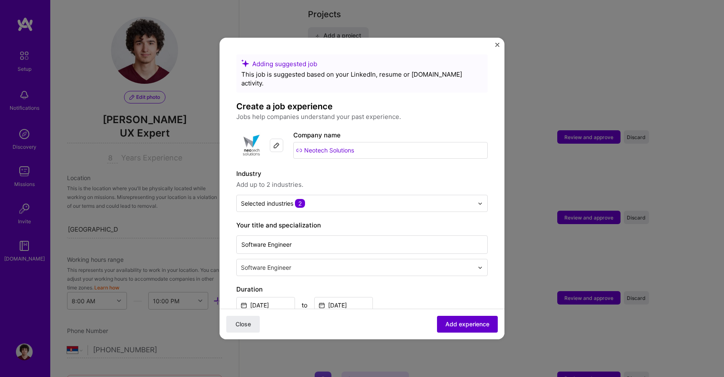
click at [458, 323] on span "Add experience" at bounding box center [467, 324] width 44 height 8
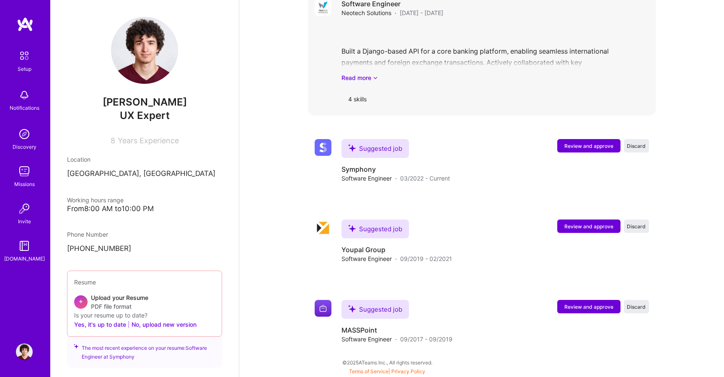
scroll to position [0, 0]
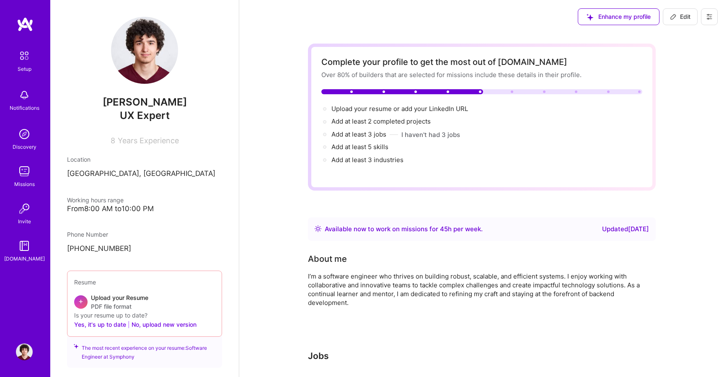
click at [683, 18] on span "Edit" at bounding box center [680, 17] width 21 height 8
select select "RS"
select select "Right Now"
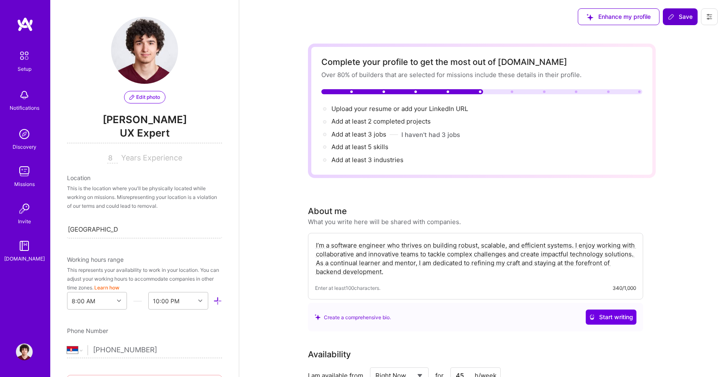
click at [690, 23] on button "Save" at bounding box center [680, 16] width 35 height 17
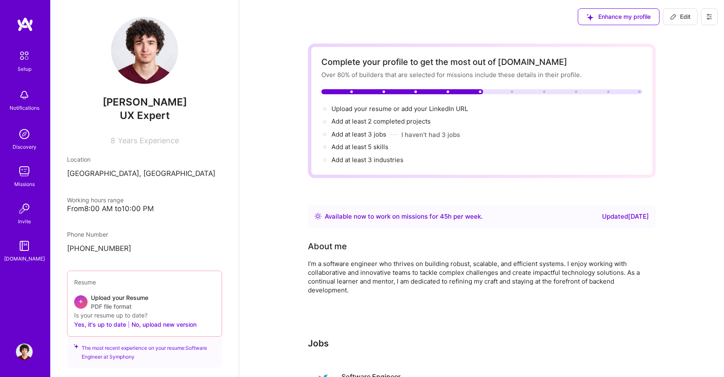
click at [710, 15] on icon at bounding box center [709, 16] width 5 height 5
click at [693, 36] on button "Settings" at bounding box center [686, 35] width 63 height 21
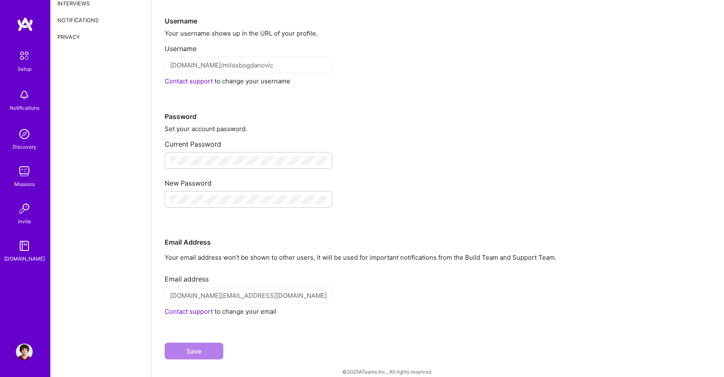
scroll to position [54, 0]
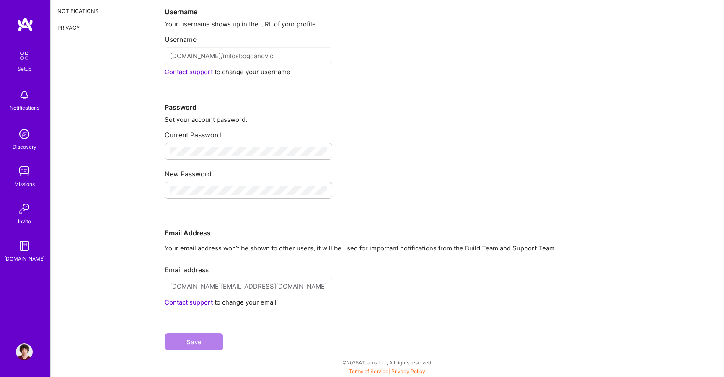
click at [230, 281] on div "[DOMAIN_NAME][EMAIL_ADDRESS][DOMAIN_NAME]" at bounding box center [249, 286] width 168 height 17
click at [252, 292] on div "[DOMAIN_NAME][EMAIL_ADDRESS][DOMAIN_NAME]" at bounding box center [249, 286] width 168 height 17
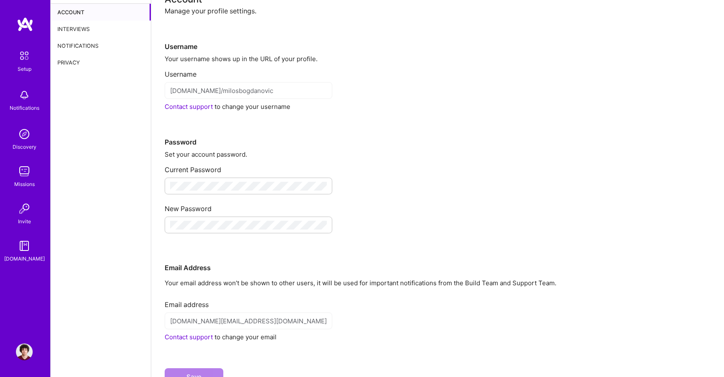
scroll to position [0, 0]
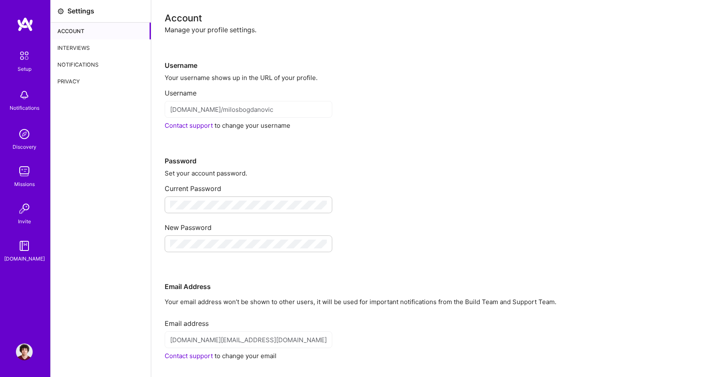
click at [182, 81] on div "Your username shows up in the URL of your profile." at bounding box center [438, 77] width 546 height 9
click at [182, 82] on div "Your username shows up in the URL of your profile." at bounding box center [438, 77] width 546 height 9
click at [182, 82] on div "Username" at bounding box center [438, 90] width 546 height 16
click at [88, 44] on div "Interviews" at bounding box center [101, 47] width 100 height 17
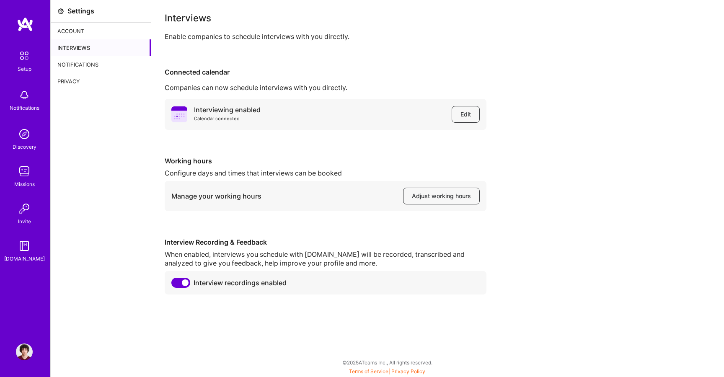
click at [111, 67] on div "Notifications" at bounding box center [101, 64] width 100 height 17
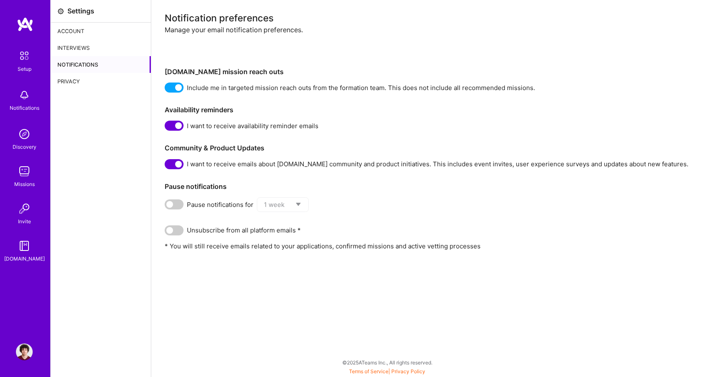
click at [97, 72] on div "Notifications" at bounding box center [101, 64] width 100 height 17
click at [95, 76] on div "Privacy" at bounding box center [101, 81] width 100 height 17
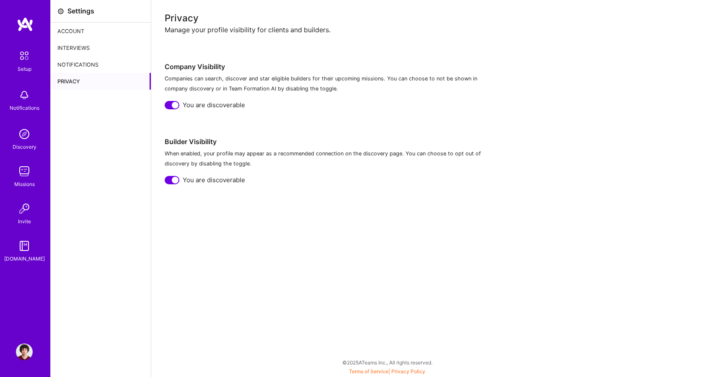
click at [28, 62] on img at bounding box center [25, 56] width 18 height 18
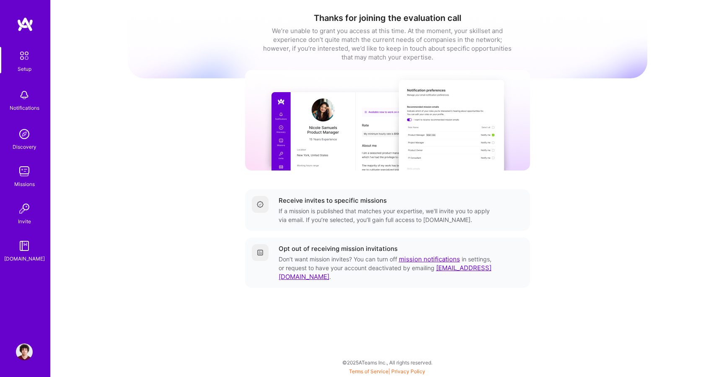
click at [309, 276] on span "[EMAIL_ADDRESS][DOMAIN_NAME]" at bounding box center [385, 272] width 213 height 17
click at [297, 277] on span "[EMAIL_ADDRESS][DOMAIN_NAME]" at bounding box center [385, 272] width 213 height 17
click at [300, 273] on span "[EMAIL_ADDRESS][DOMAIN_NAME]" at bounding box center [385, 272] width 213 height 17
click at [300, 274] on span "[EMAIL_ADDRESS][DOMAIN_NAME]" at bounding box center [385, 272] width 213 height 17
click at [419, 259] on link "mission notifications" at bounding box center [429, 259] width 61 height 8
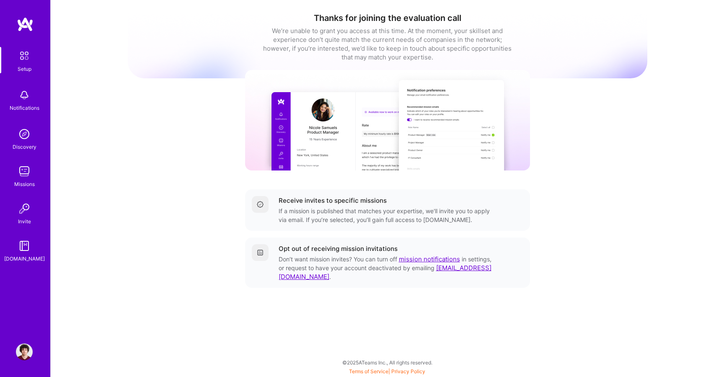
click at [301, 277] on span "[EMAIL_ADDRESS][DOMAIN_NAME]" at bounding box center [385, 272] width 213 height 17
drag, startPoint x: 278, startPoint y: 279, endPoint x: 327, endPoint y: 278, distance: 48.6
click at [327, 278] on span "[EMAIL_ADDRESS][DOMAIN_NAME]" at bounding box center [385, 272] width 213 height 17
copy span "[EMAIL_ADDRESS][DOMAIN_NAME]"
click at [23, 26] on img at bounding box center [25, 24] width 17 height 15
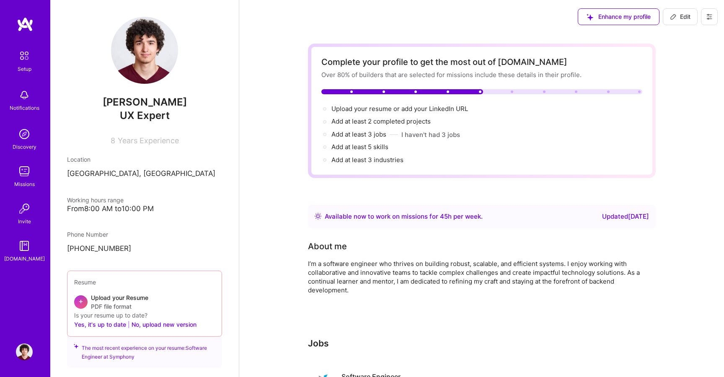
click at [27, 348] on img at bounding box center [24, 352] width 17 height 17
click at [701, 19] on button at bounding box center [709, 16] width 17 height 17
click at [696, 72] on button "Log Out" at bounding box center [686, 78] width 63 height 21
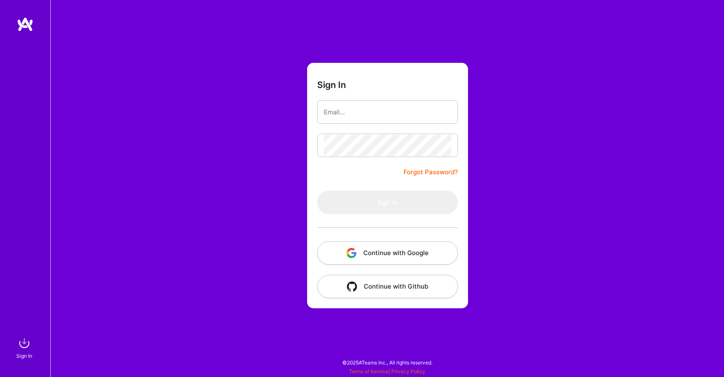
click at [364, 262] on button "Continue with Google" at bounding box center [387, 252] width 141 height 23
click at [228, 190] on div "Sign In Forgot Password? Sign In Continue with Google Continue with Github" at bounding box center [387, 188] width 674 height 377
click at [23, 24] on img at bounding box center [25, 24] width 17 height 15
click at [385, 253] on button "Continue with Google" at bounding box center [387, 252] width 141 height 23
click at [25, 24] on img at bounding box center [25, 24] width 17 height 15
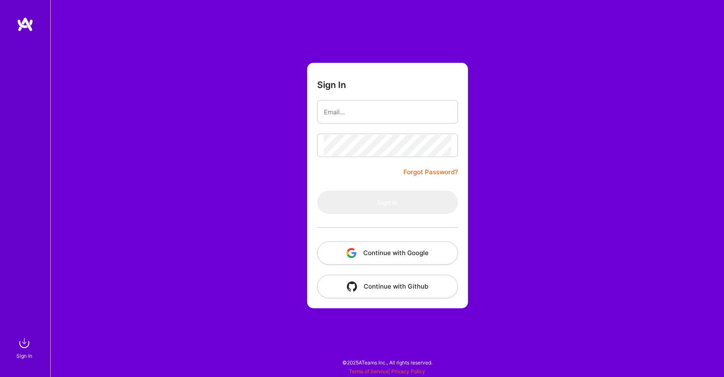
click at [25, 24] on img at bounding box center [25, 24] width 17 height 15
click at [23, 348] on img at bounding box center [24, 343] width 17 height 17
